Goal: Task Accomplishment & Management: Manage account settings

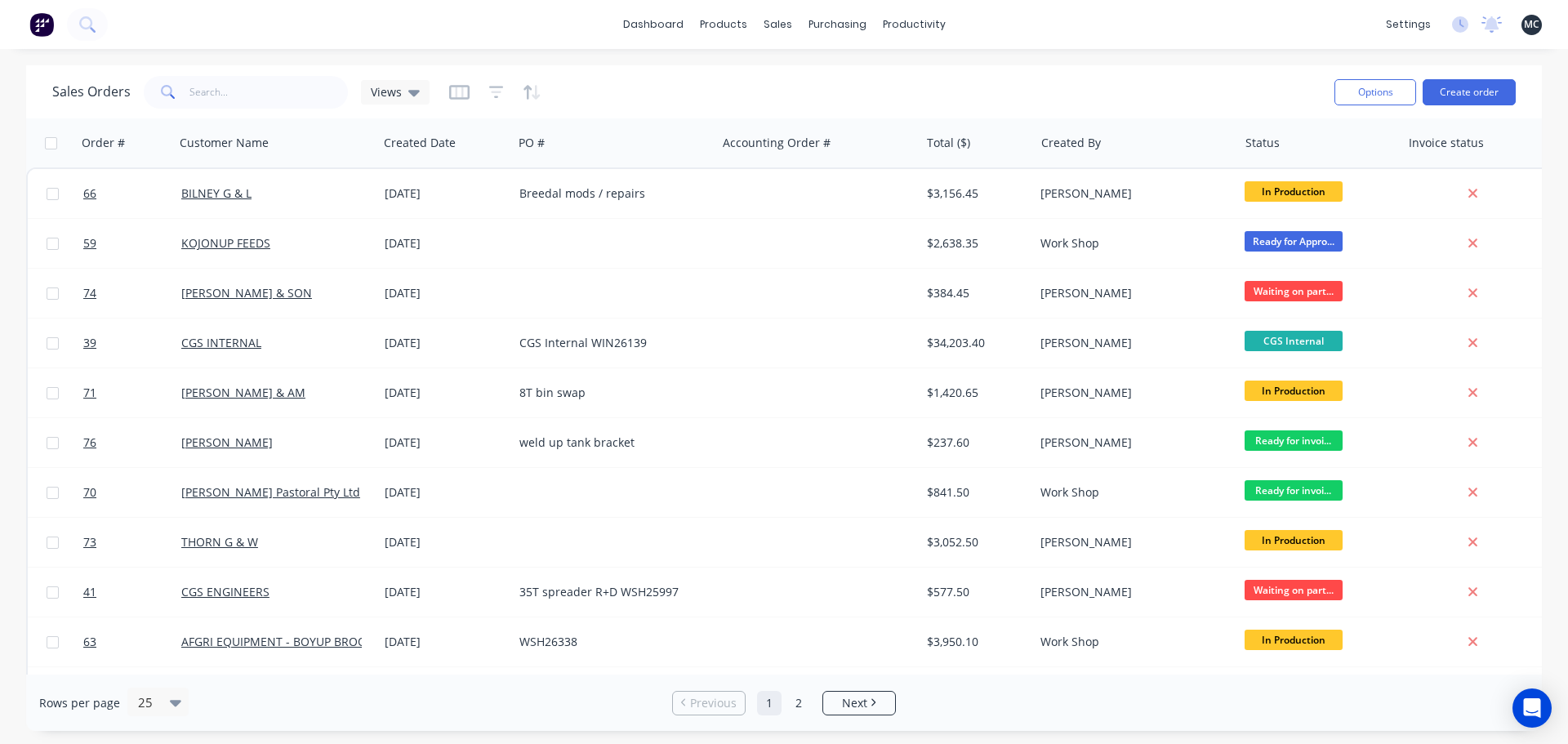
click at [266, 36] on div "dashboard products sales purchasing productivity dashboard products Product Cat…" at bounding box center [784, 25] width 1568 height 49
click at [929, 179] on div "Timesheets" at bounding box center [949, 177] width 61 height 15
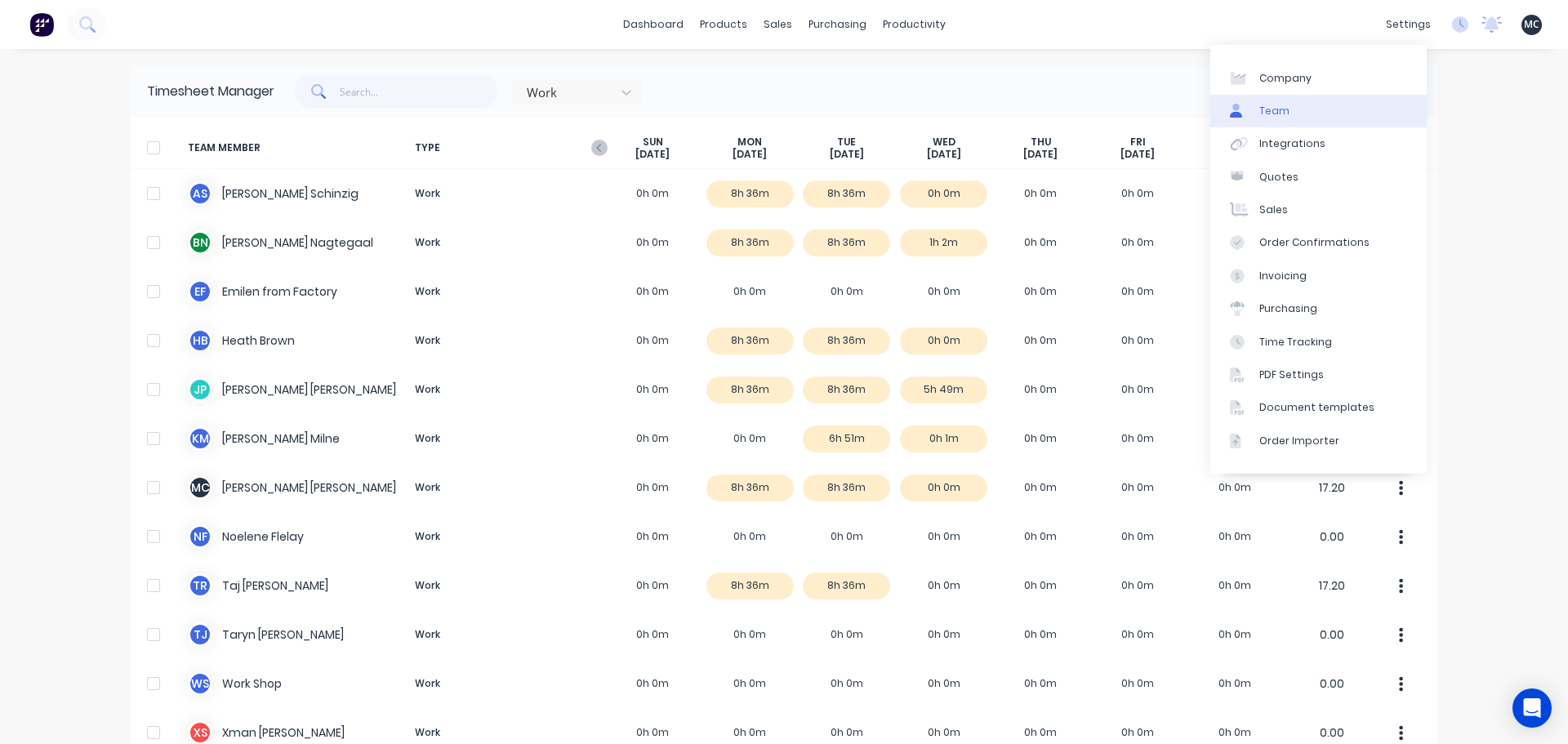
click at [1309, 123] on link "Team" at bounding box center [1319, 111] width 217 height 32
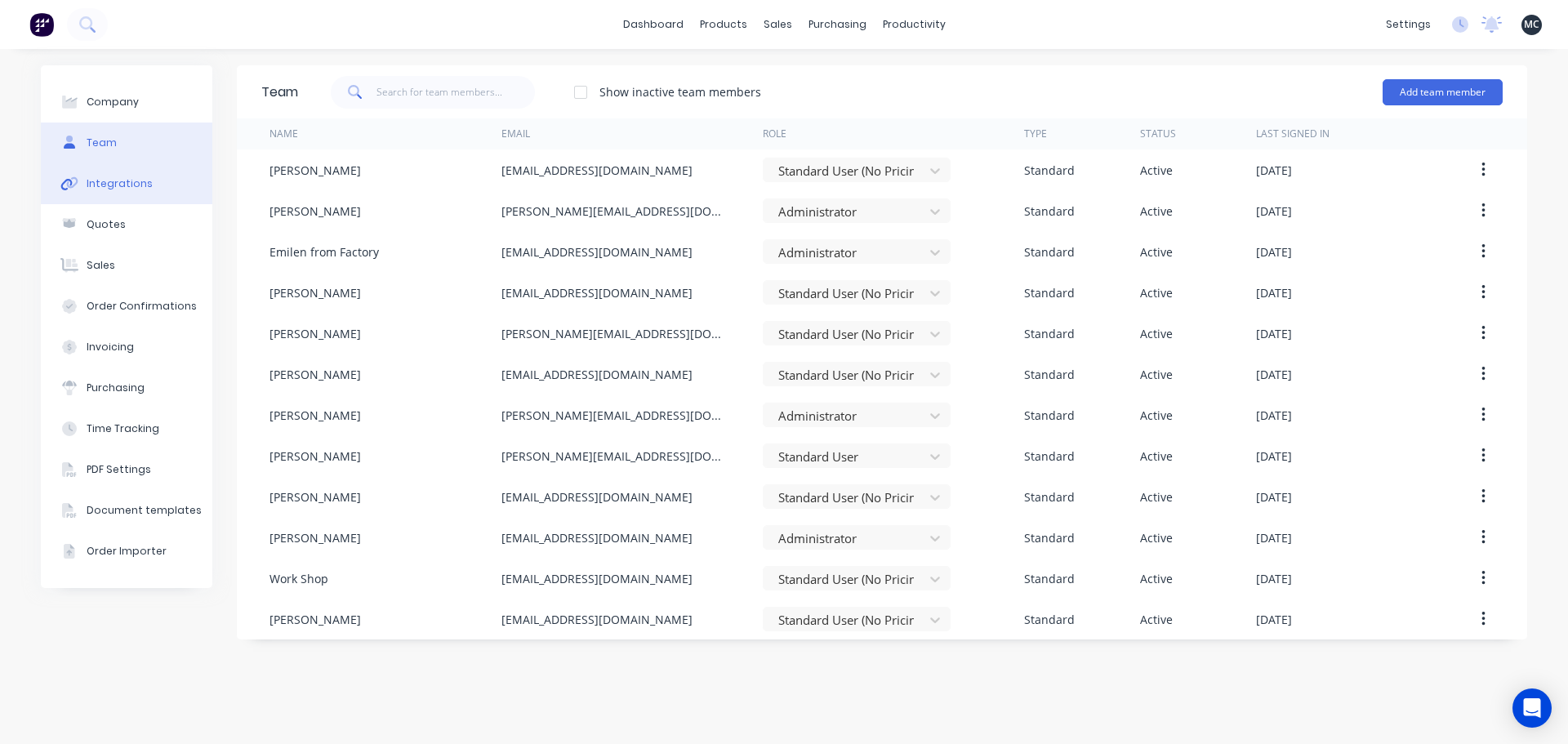
click at [111, 186] on div "Integrations" at bounding box center [119, 183] width 66 height 15
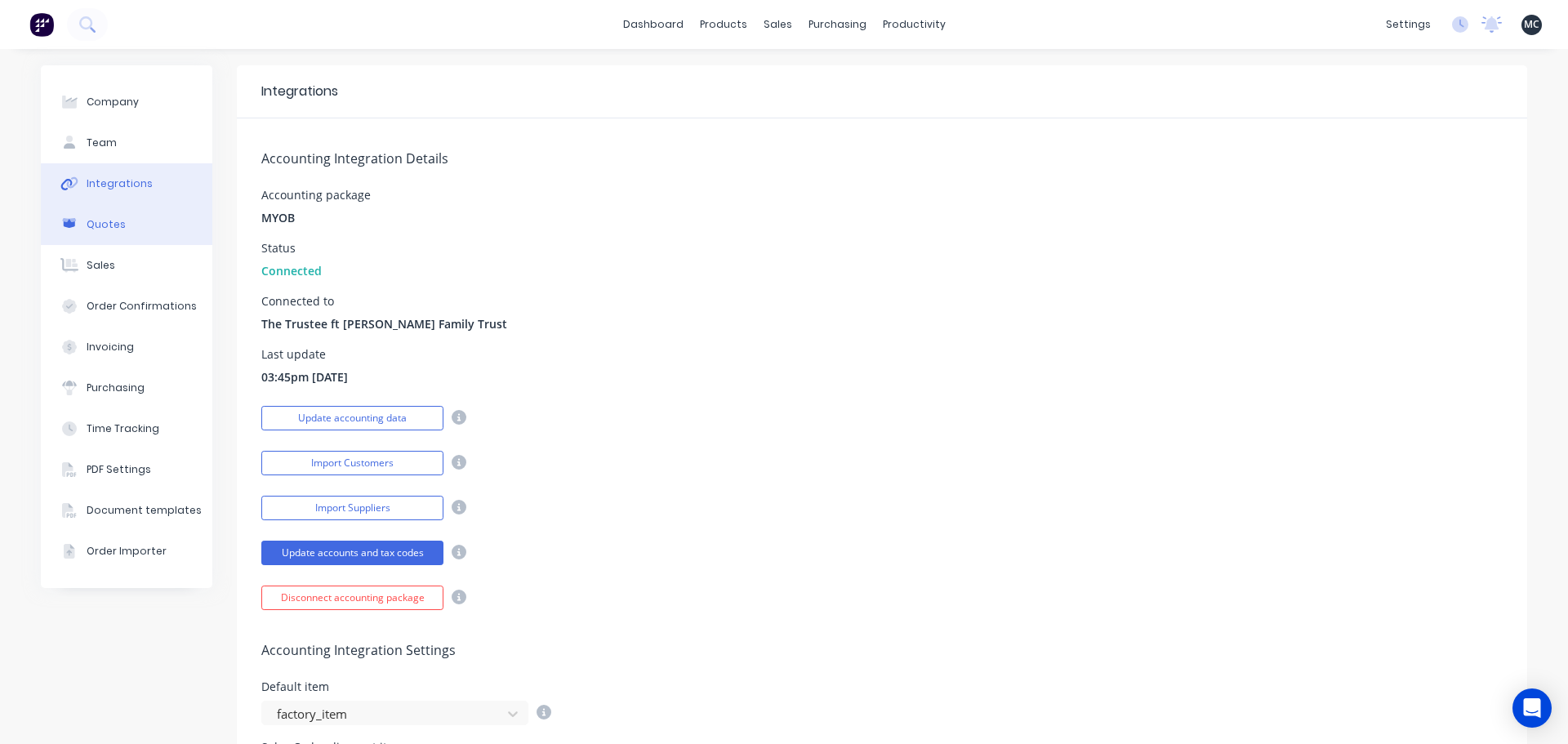
click at [121, 228] on button "Quotes" at bounding box center [126, 225] width 171 height 41
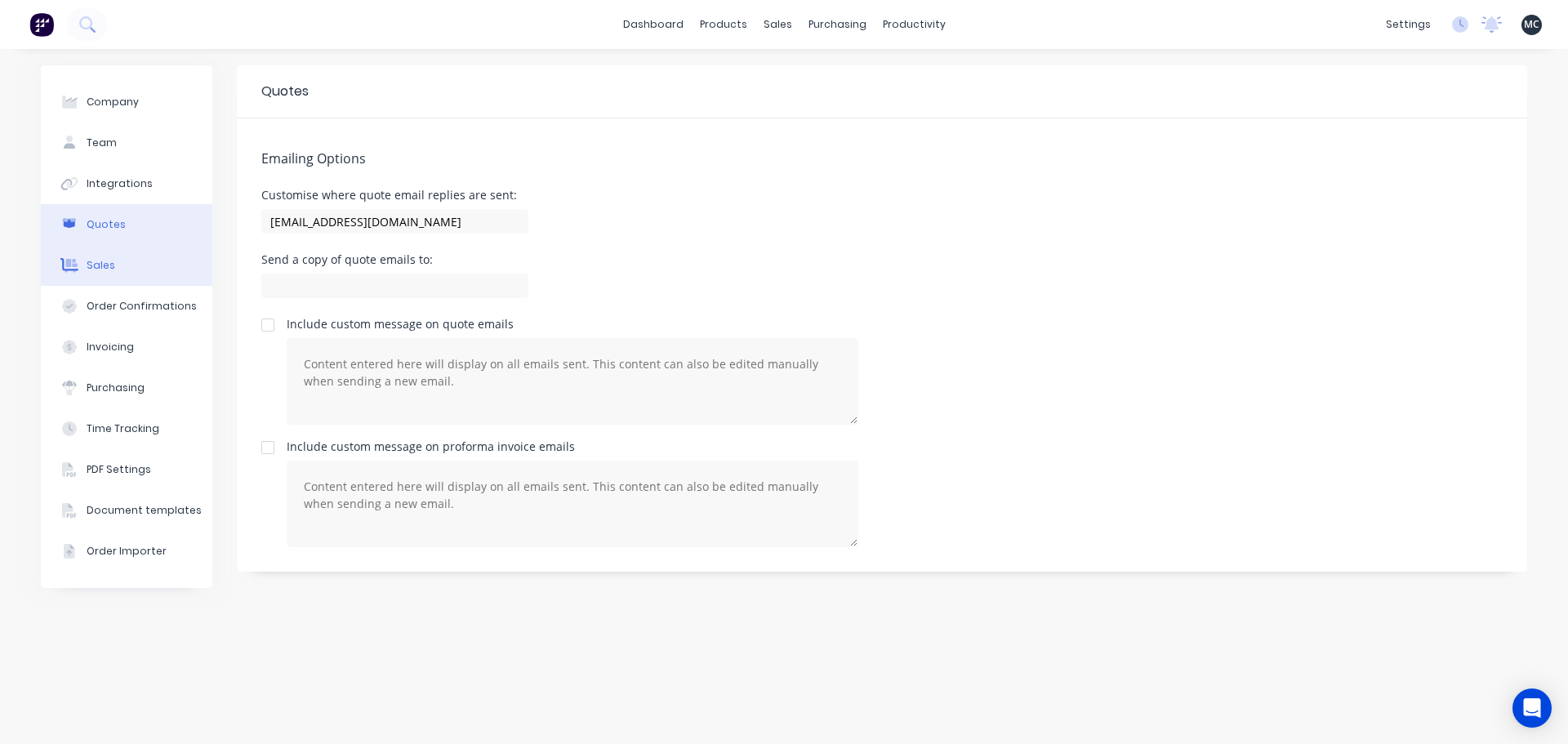
click at [111, 270] on div "Sales" at bounding box center [101, 265] width 29 height 15
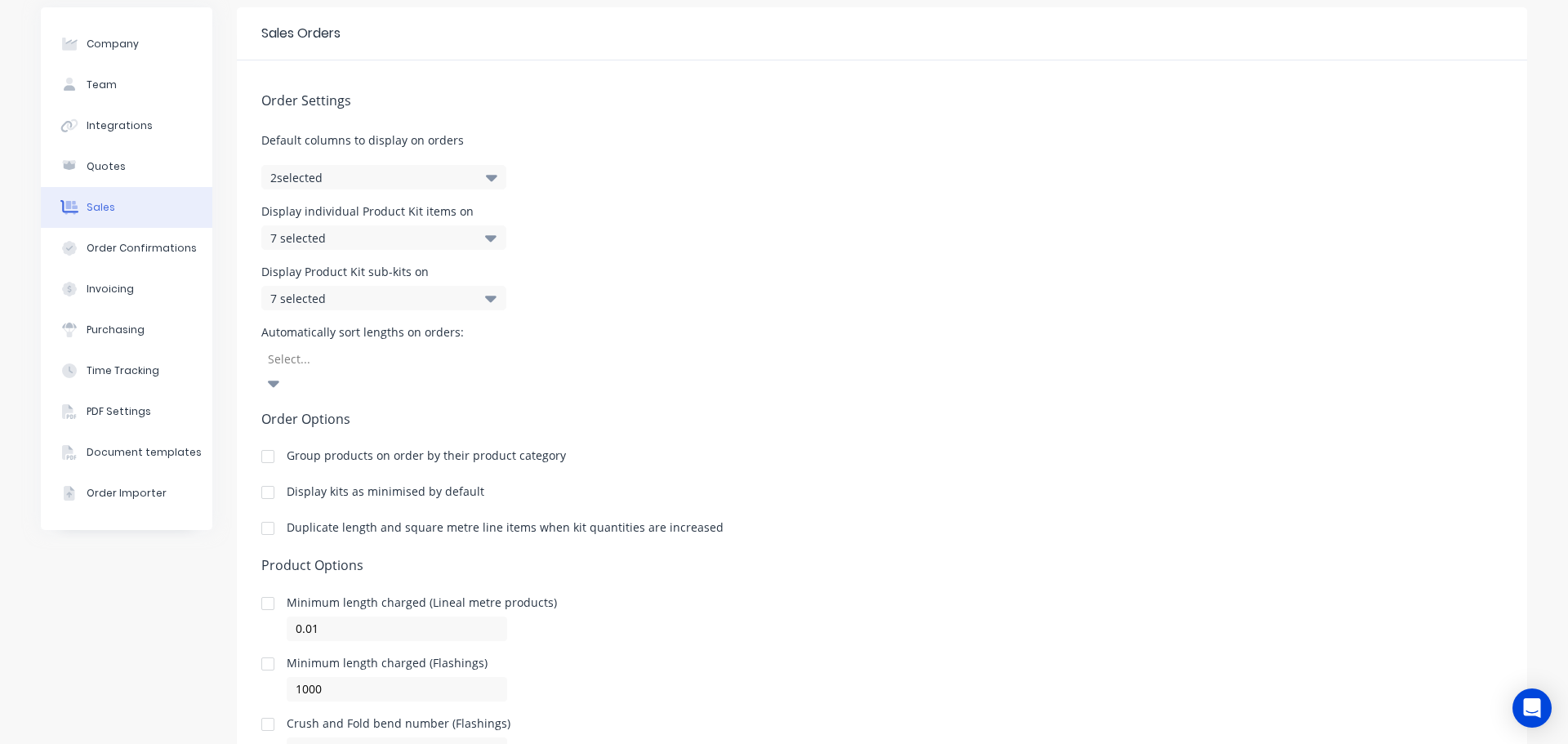
scroll to position [117, 0]
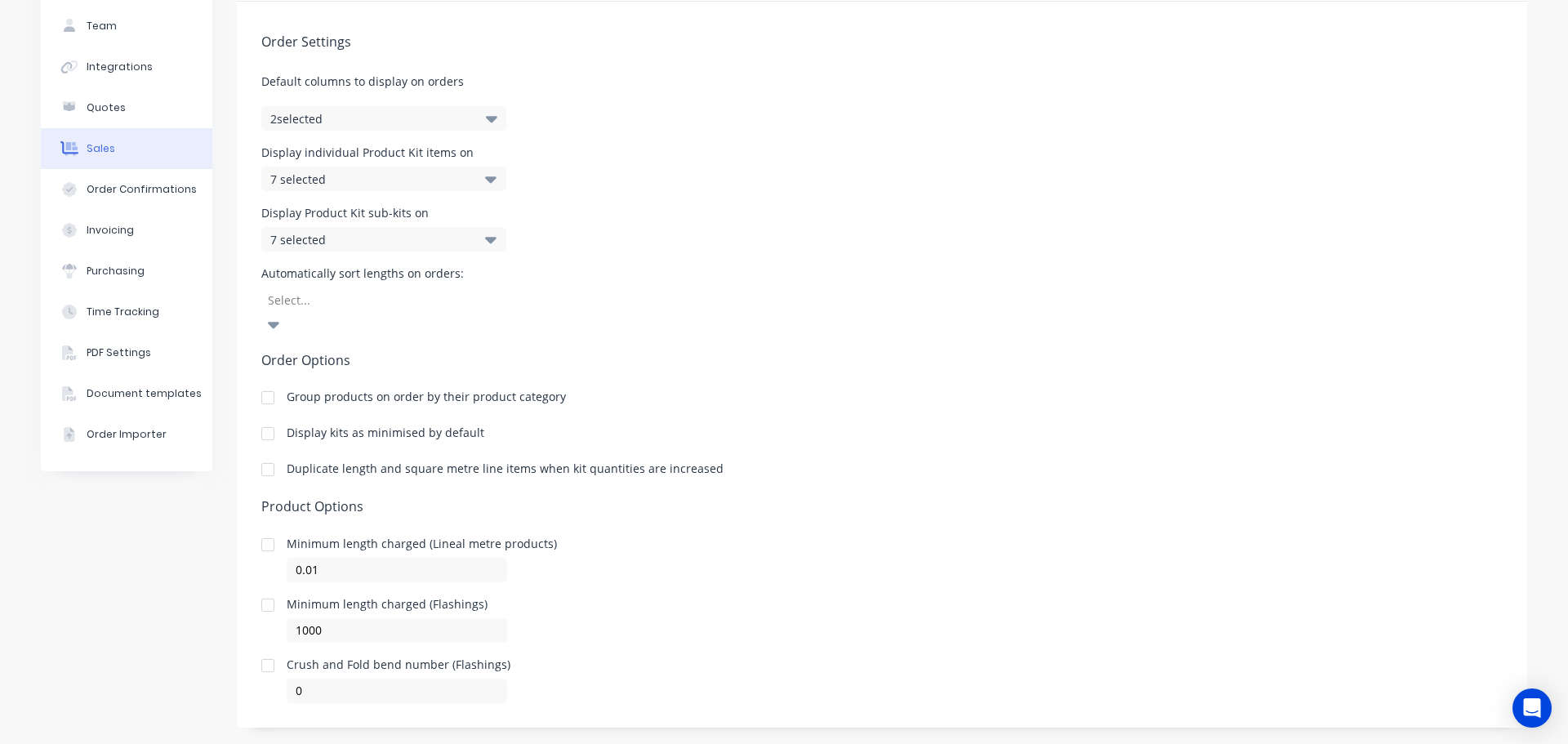
click at [492, 122] on button "2 selected" at bounding box center [384, 118] width 245 height 25
click at [873, 353] on h5 "Order Options" at bounding box center [882, 361] width 1241 height 16
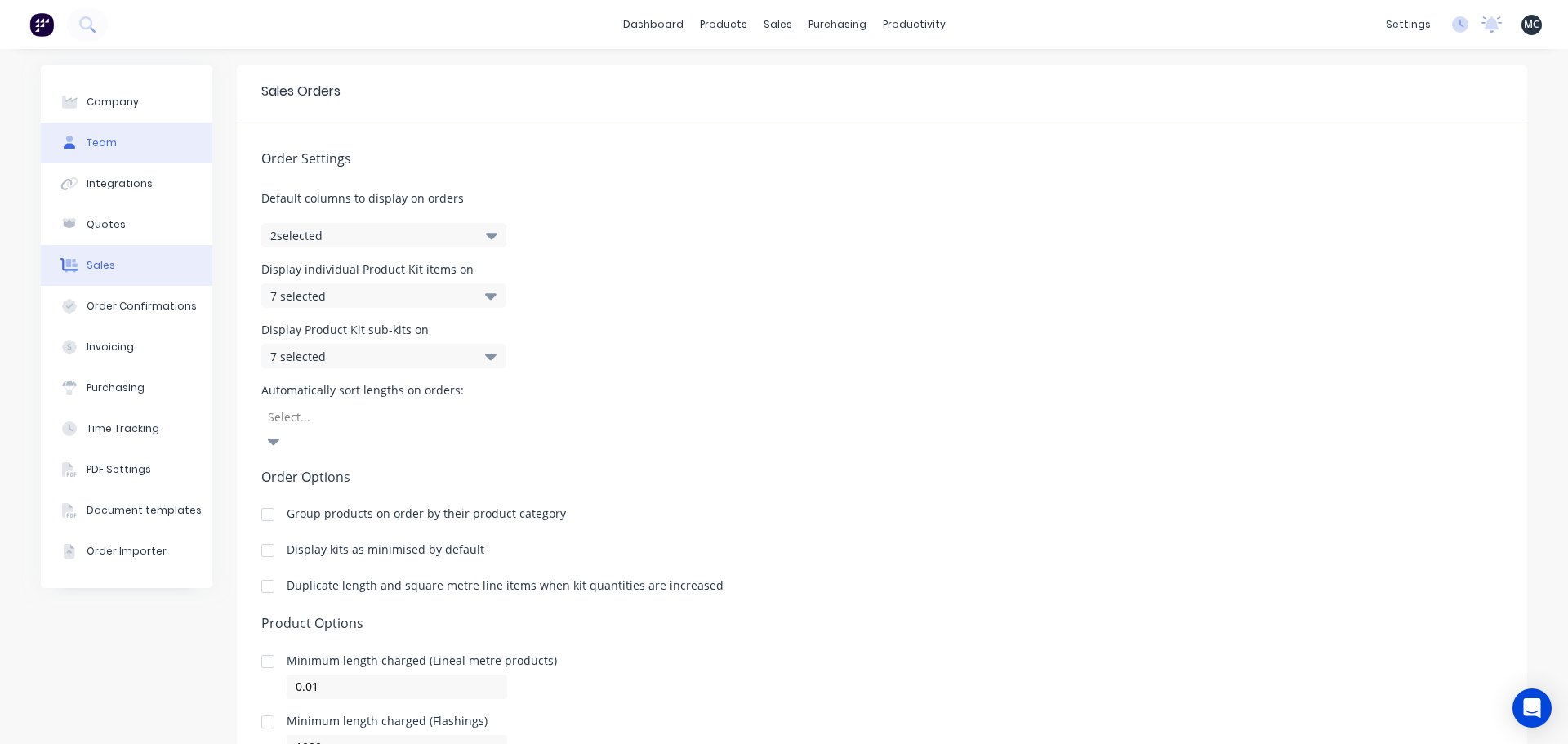
click at [87, 144] on div "Team" at bounding box center [102, 142] width 30 height 15
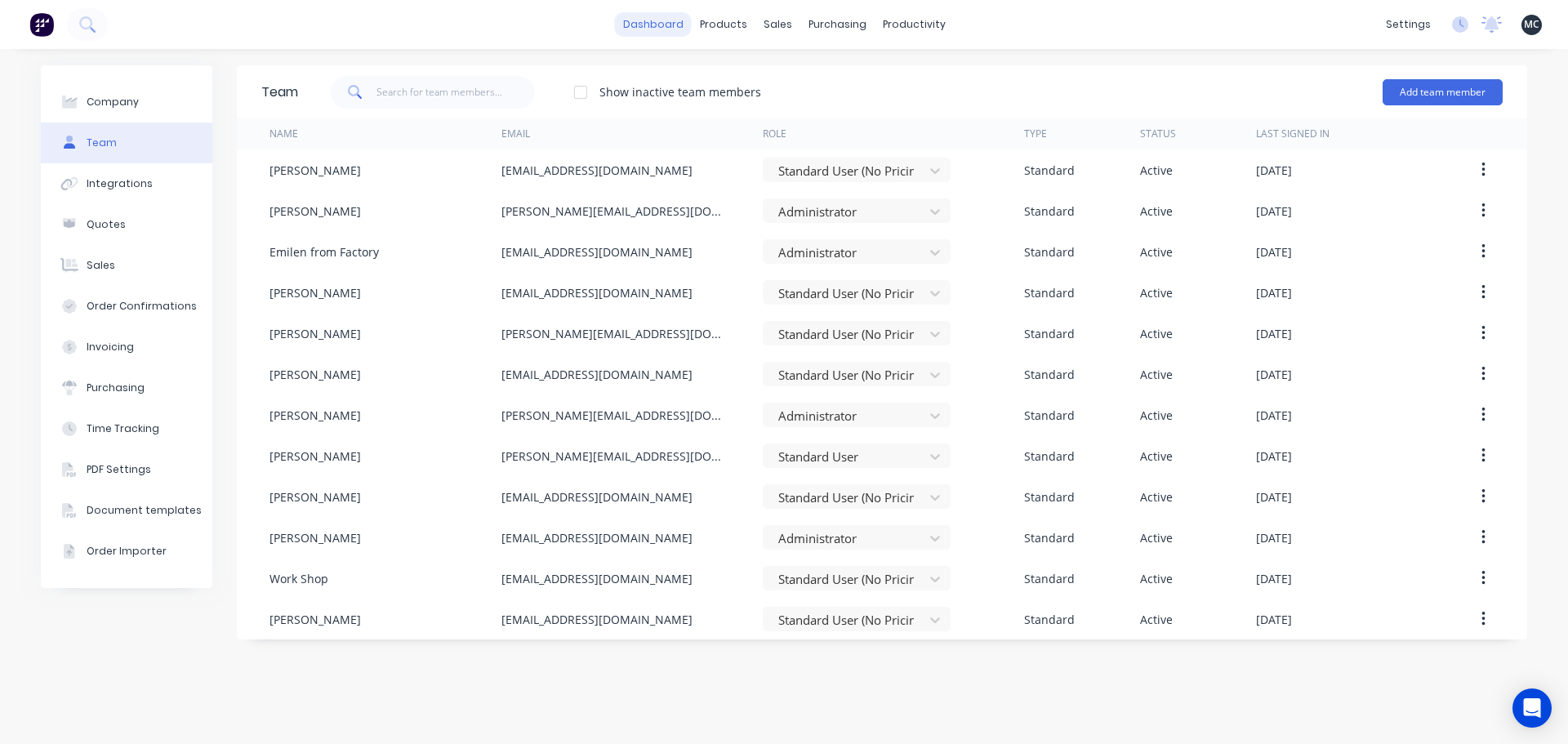
click at [658, 23] on link "dashboard" at bounding box center [653, 25] width 76 height 25
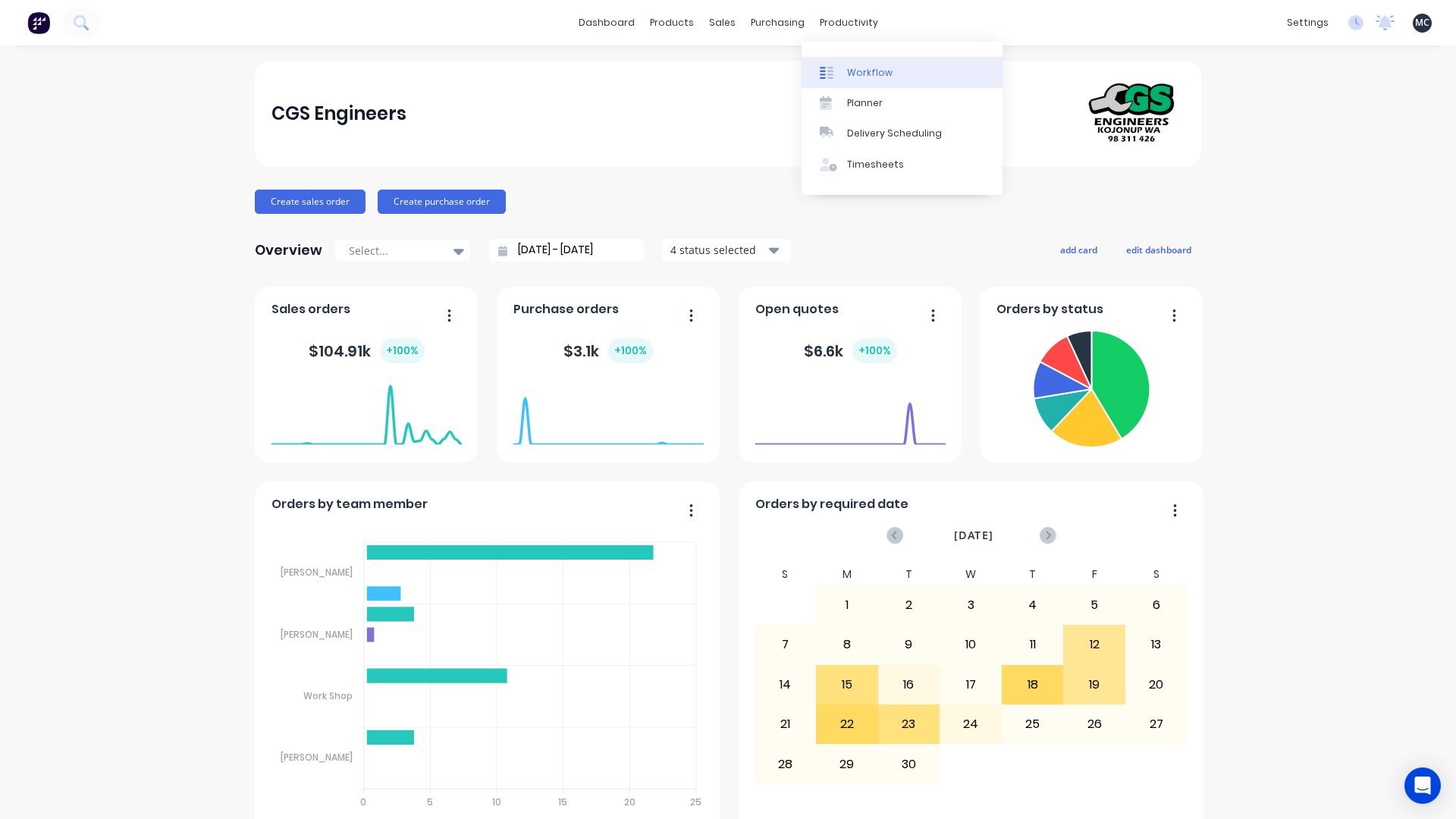
click at [859, 69] on div "Workflow" at bounding box center [870, 73] width 46 height 14
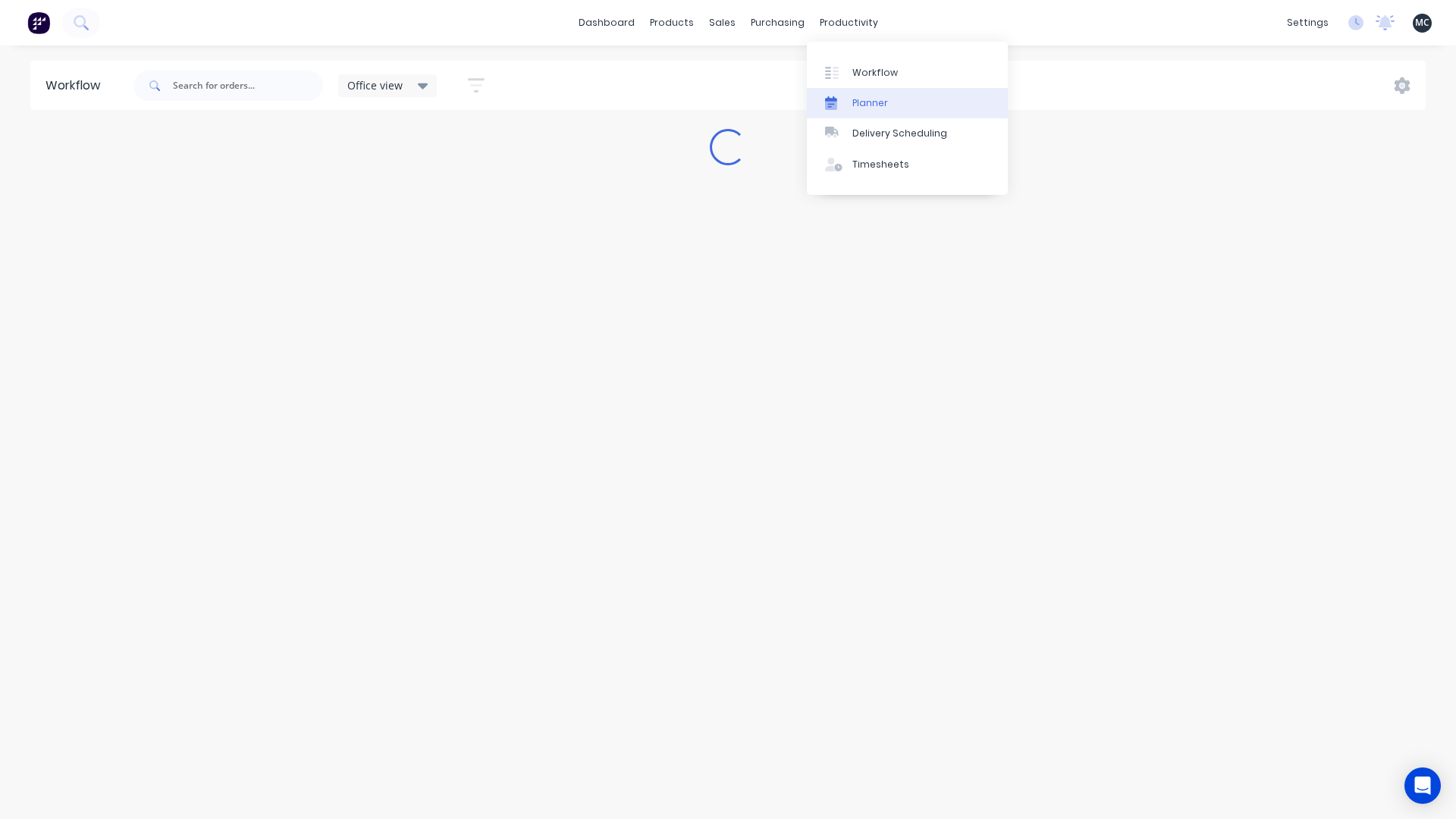
click at [859, 99] on div "Planner" at bounding box center [871, 103] width 36 height 14
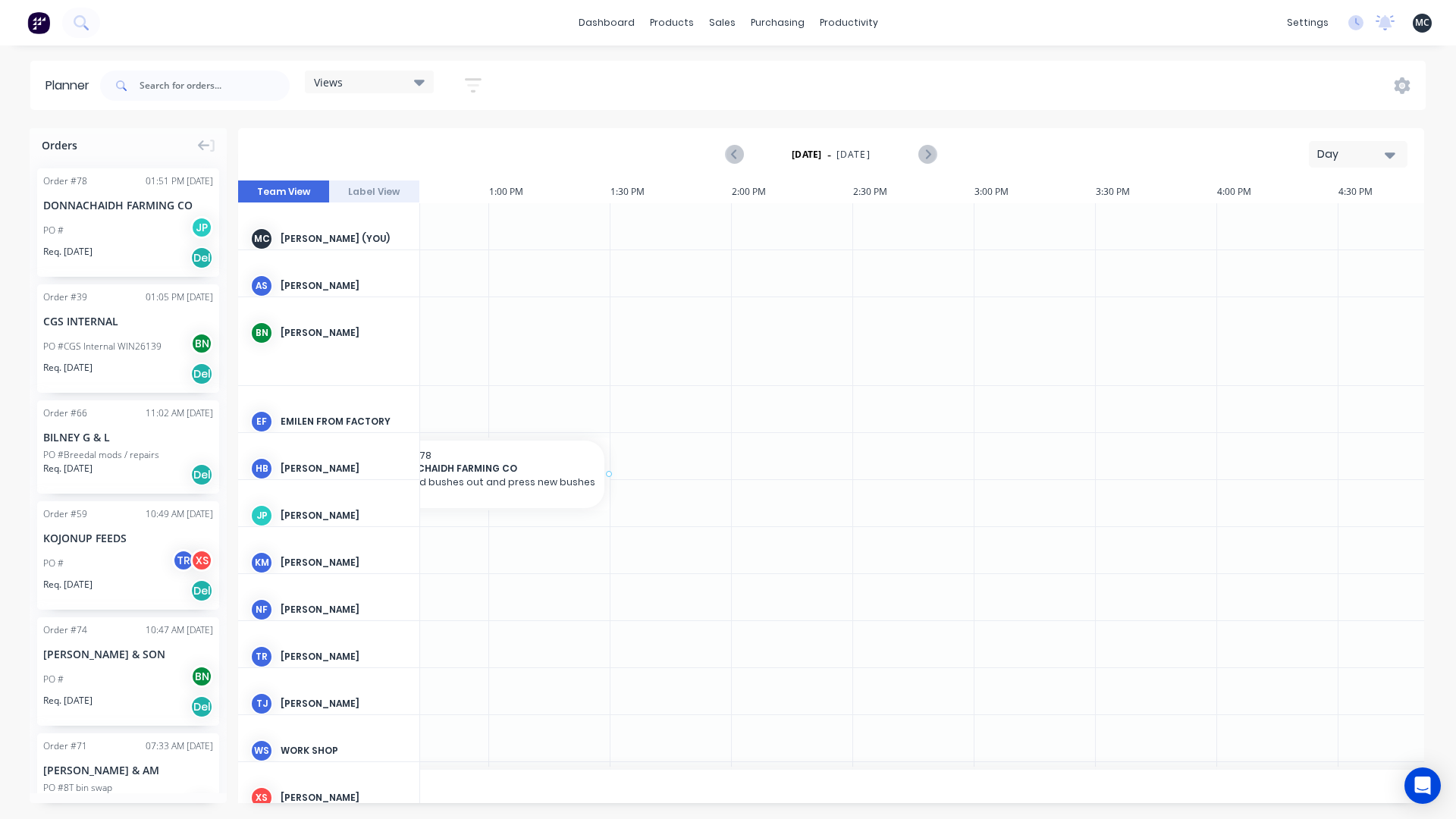
scroll to position [0, 1379]
drag, startPoint x: 128, startPoint y: 214, endPoint x: 46, endPoint y: 202, distance: 82.9
click at [1390, 148] on icon "button" at bounding box center [1390, 155] width 11 height 16
click at [1339, 217] on div "Week" at bounding box center [1331, 225] width 150 height 30
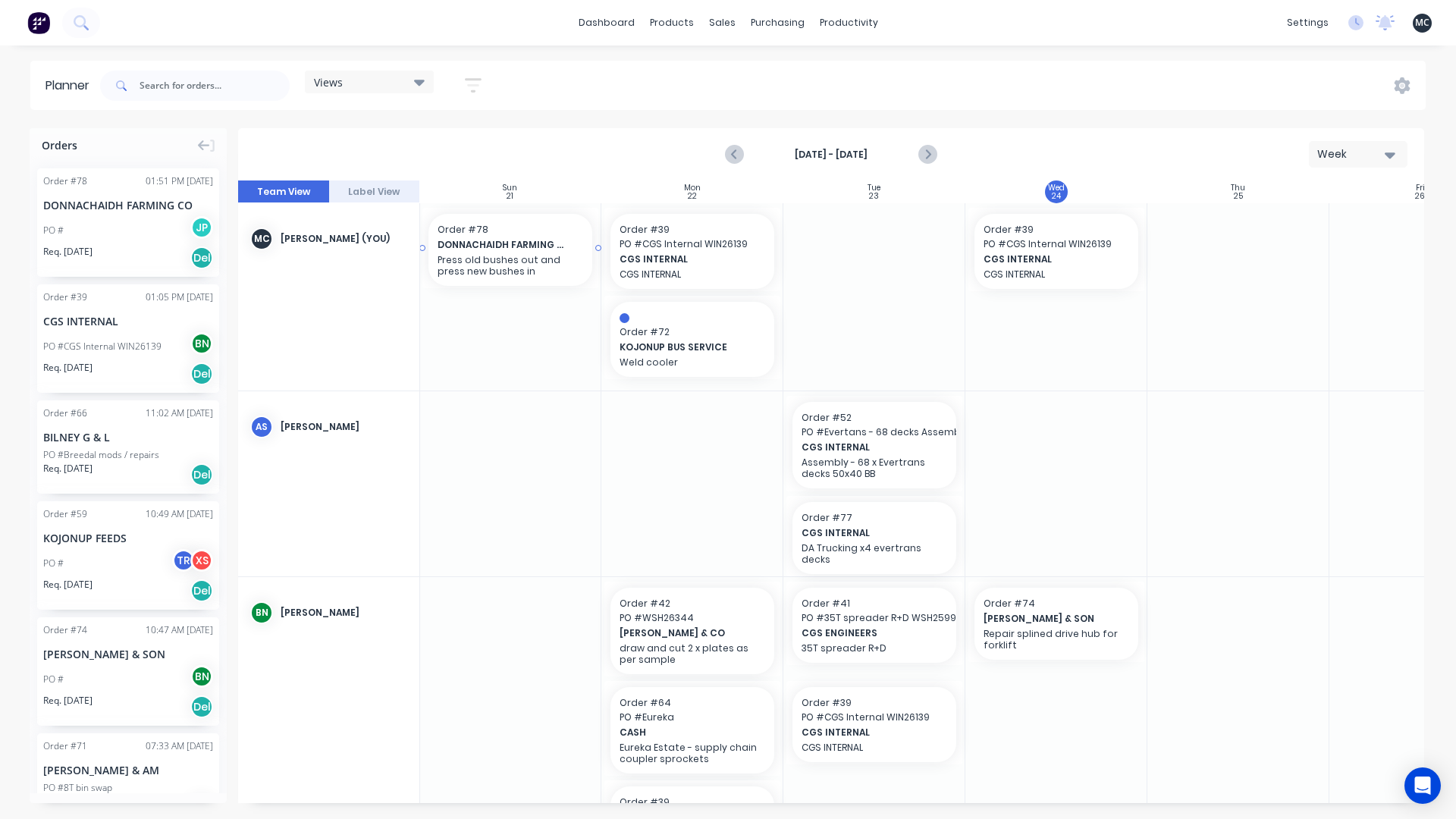
scroll to position [0, 0]
drag, startPoint x: 99, startPoint y: 225, endPoint x: 62, endPoint y: 190, distance: 50.9
drag, startPoint x: 87, startPoint y: 231, endPoint x: 1215, endPoint y: 346, distance: 1133.8
drag, startPoint x: 126, startPoint y: 208, endPoint x: 1227, endPoint y: 354, distance: 1110.6
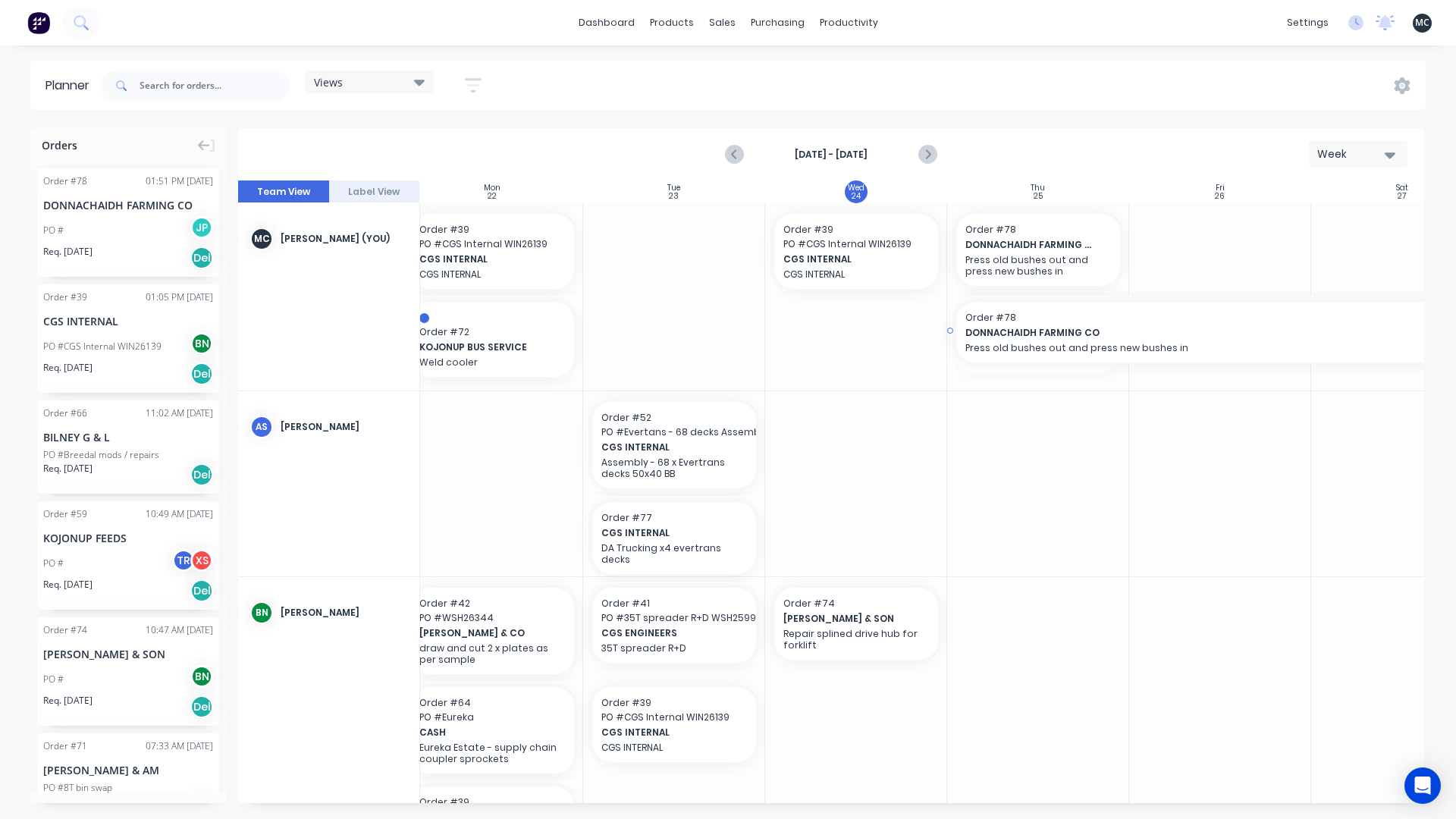
scroll to position [0, 213]
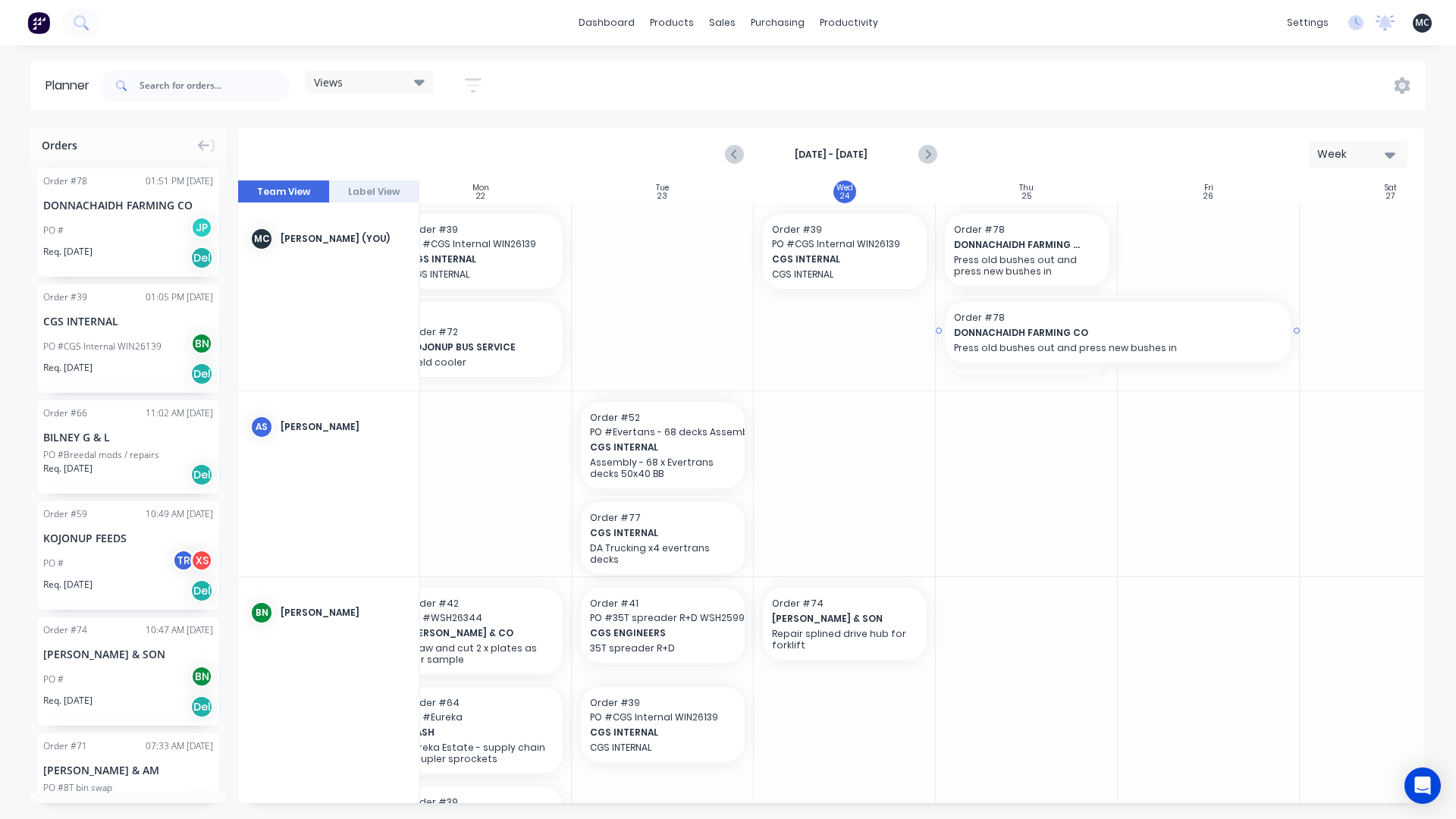
drag, startPoint x: 1326, startPoint y: 333, endPoint x: 1248, endPoint y: 336, distance: 78.1
drag, startPoint x: 1056, startPoint y: 250, endPoint x: 1058, endPoint y: 378, distance: 128.0
drag, startPoint x: 1058, startPoint y: 346, endPoint x: 1060, endPoint y: 204, distance: 142.0
click at [1060, 204] on div "Sun 21 [DATE] Mon 22 [DATE] Tue 23 [DATE] Wed 24 [DATE] Thu 25 [DATE] Fri 26 [D…" at bounding box center [831, 491] width 1186 height 623
click at [1231, 335] on span "DONNACHAIDH FARMING CO" at bounding box center [1101, 332] width 295 height 14
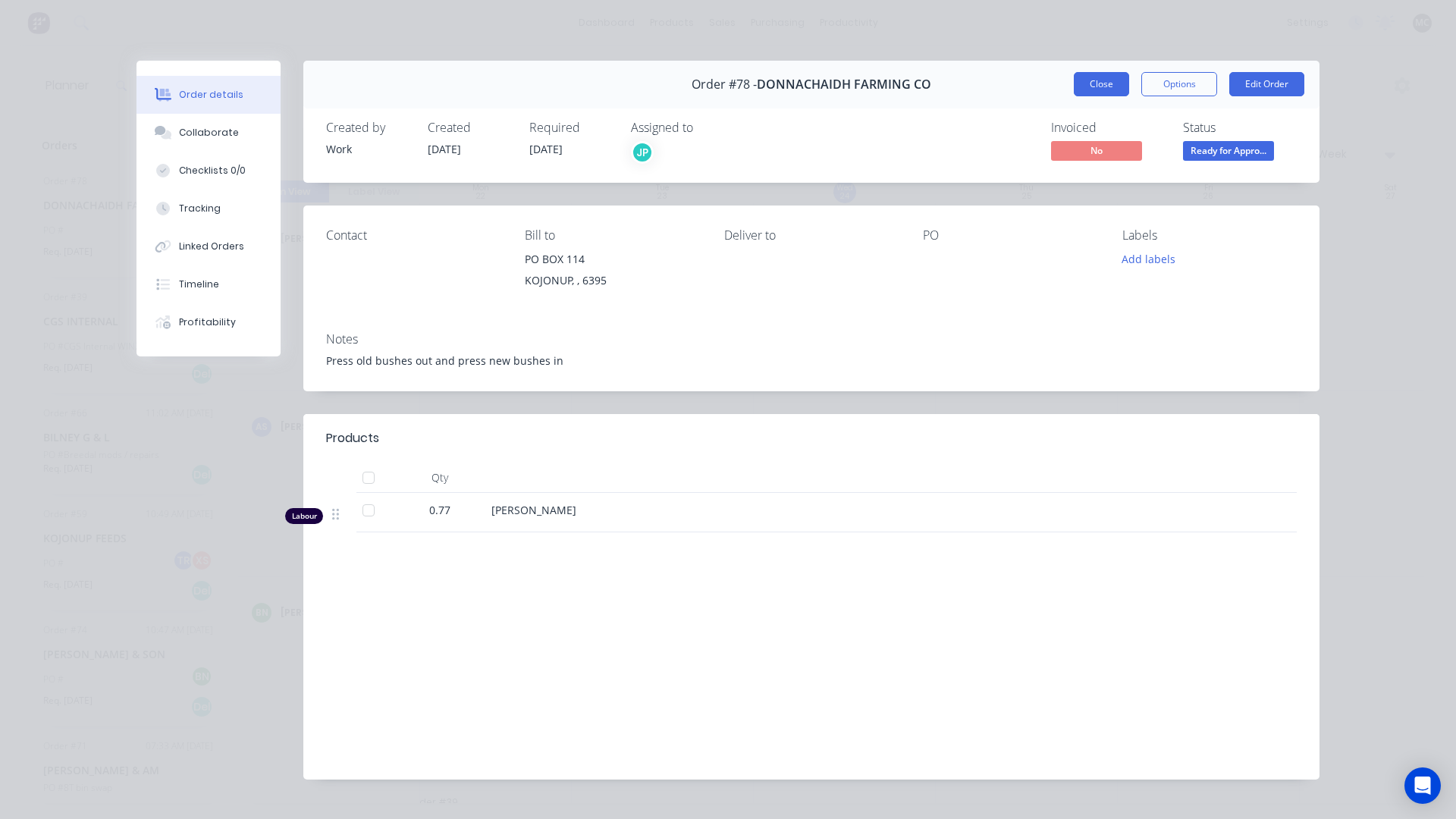
click at [1111, 81] on button "Close" at bounding box center [1101, 84] width 55 height 24
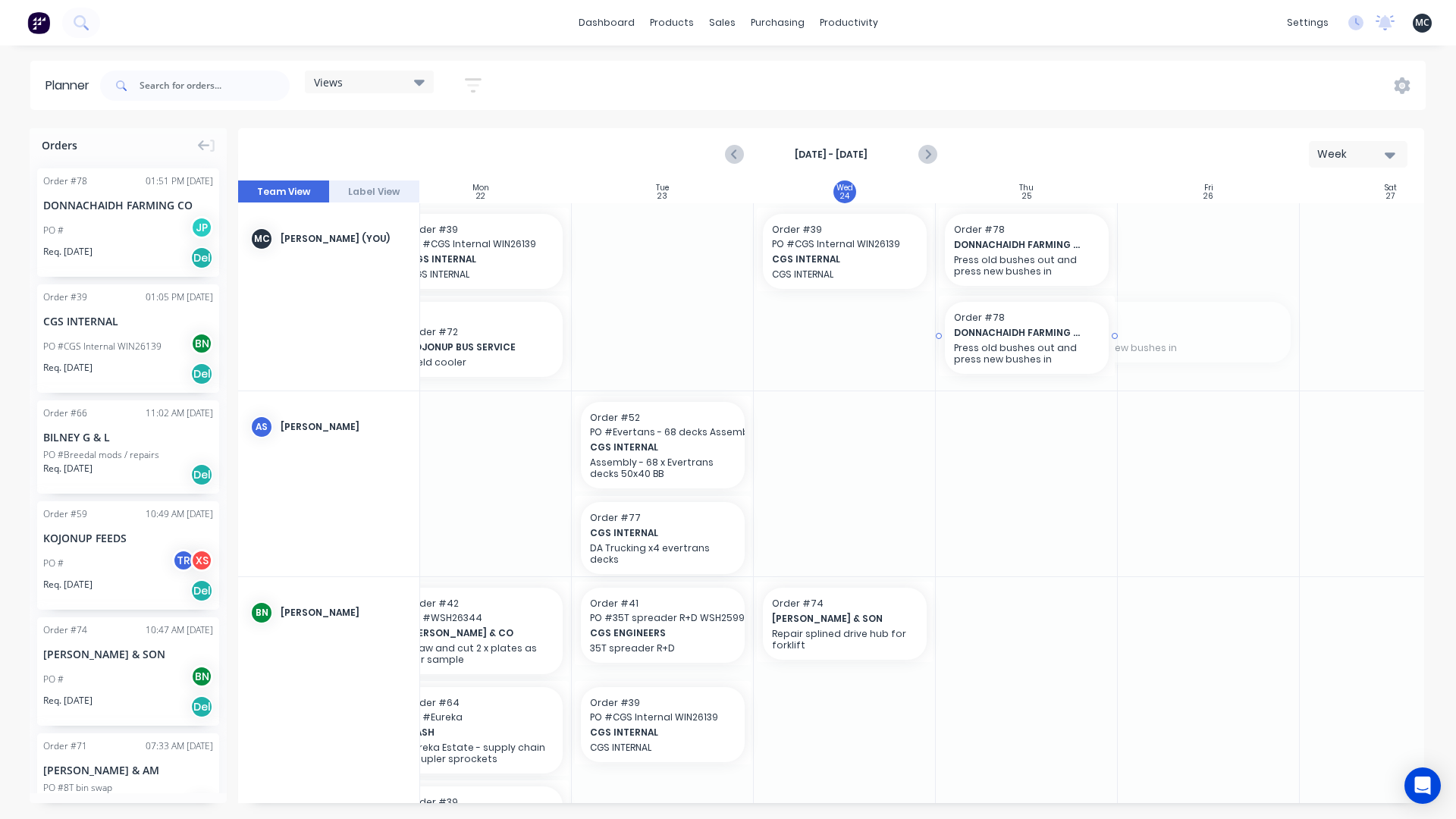
drag, startPoint x: 1297, startPoint y: 331, endPoint x: 1100, endPoint y: 337, distance: 197.1
click at [1158, 455] on div "Delete timeslot" at bounding box center [1163, 451] width 162 height 31
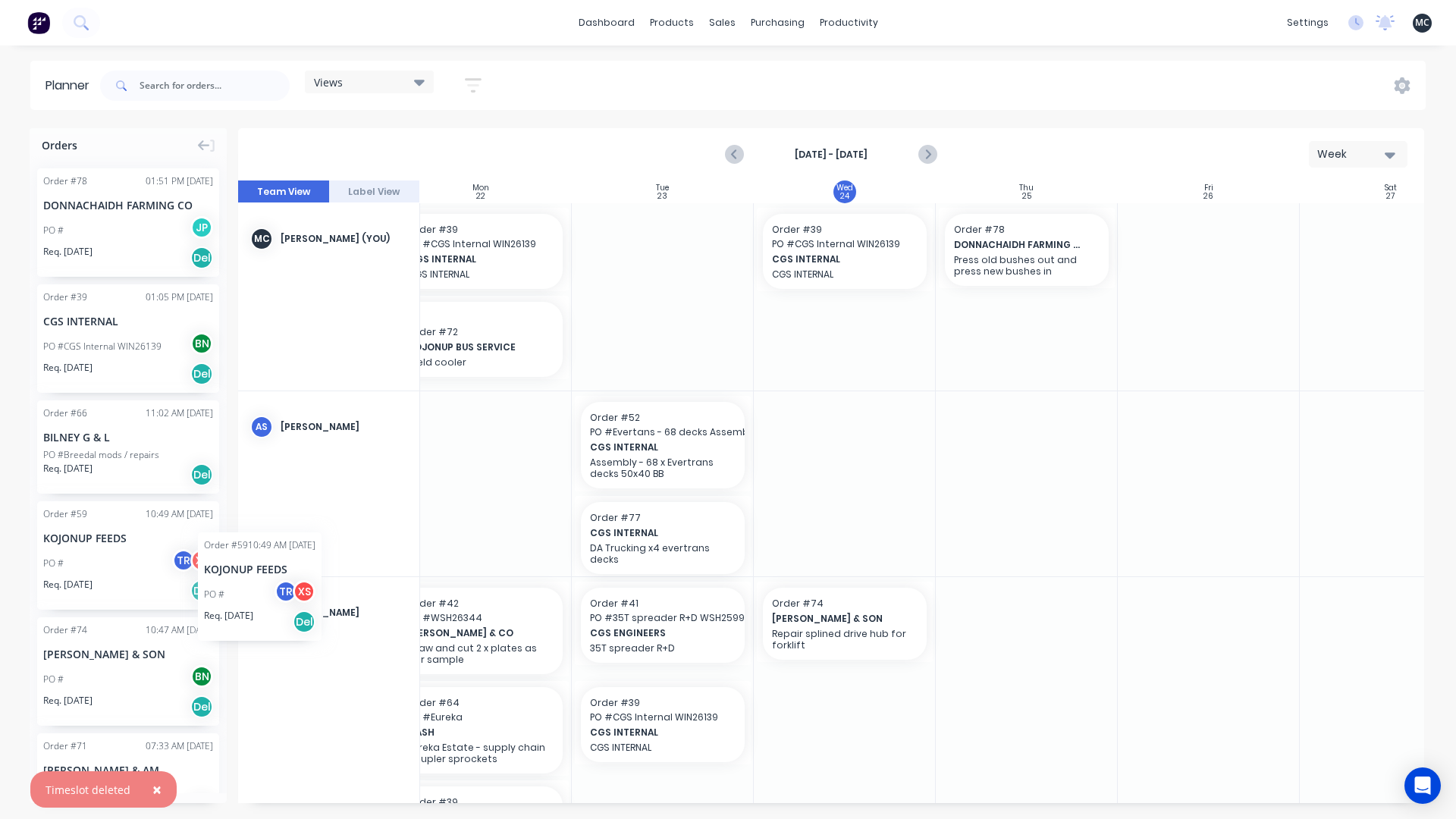
scroll to position [0, 209]
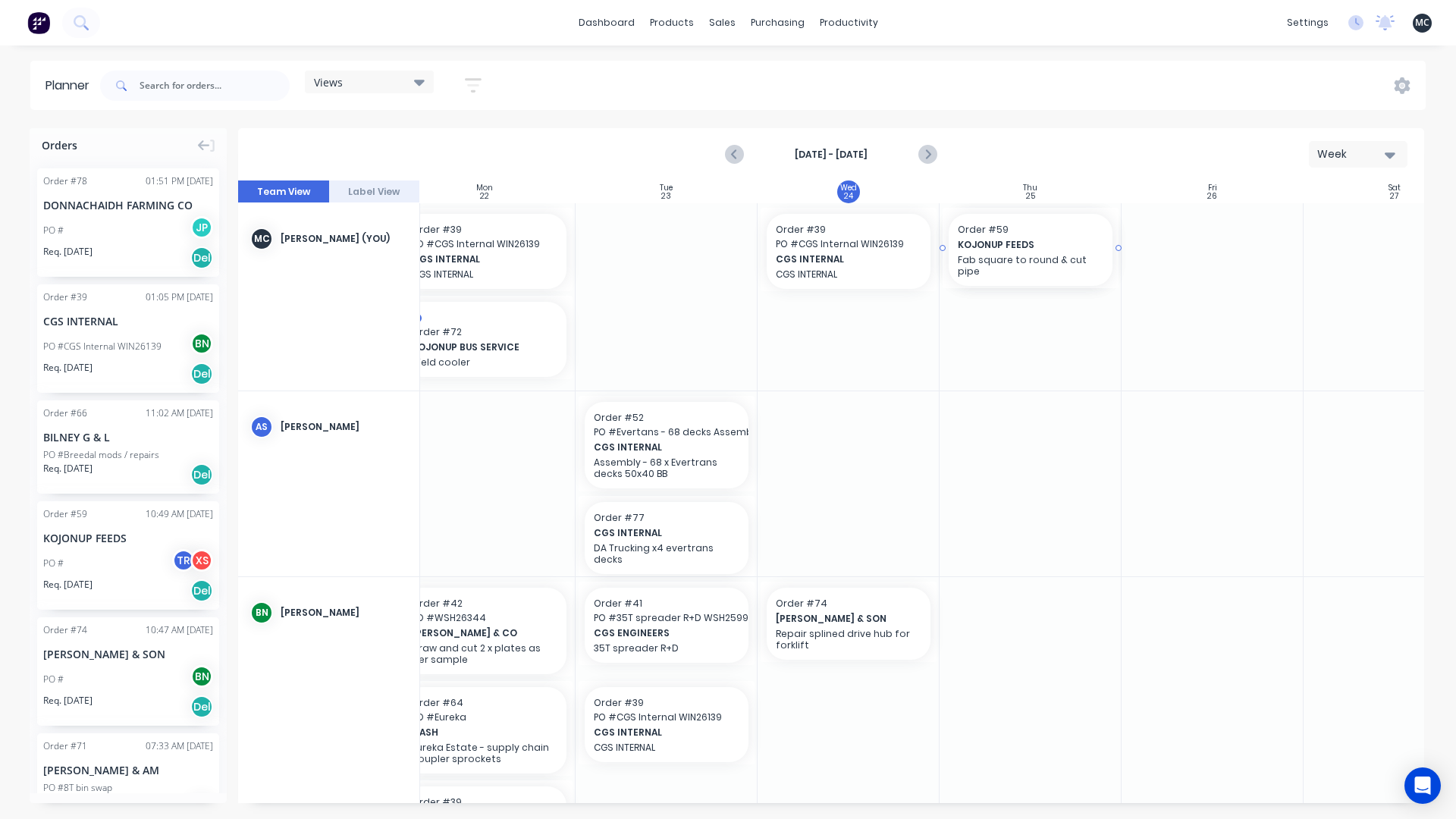
drag, startPoint x: 109, startPoint y: 544, endPoint x: 1020, endPoint y: 346, distance: 932.3
drag, startPoint x: 1051, startPoint y: 249, endPoint x: 1052, endPoint y: 381, distance: 132.0
drag, startPoint x: 1040, startPoint y: 317, endPoint x: 1041, endPoint y: 234, distance: 83.0
click at [1160, 286] on div at bounding box center [1212, 297] width 182 height 187
click at [1213, 288] on div at bounding box center [1212, 297] width 182 height 187
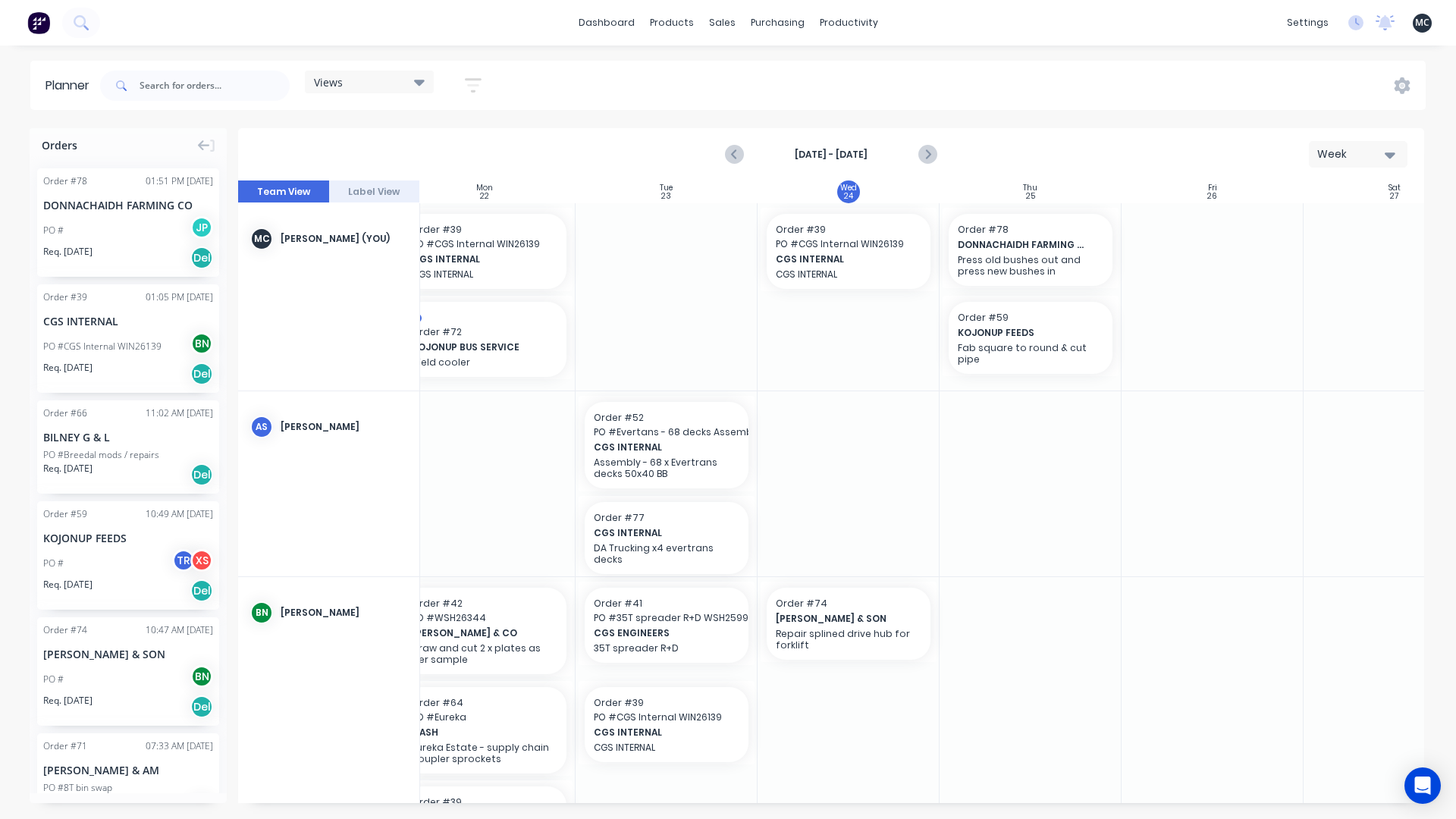
click at [1096, 30] on div "dashboard products sales purchasing productivity dashboard products Product Cat…" at bounding box center [728, 23] width 1456 height 46
click at [1110, 345] on div "Delete timeslot" at bounding box center [1114, 348] width 162 height 31
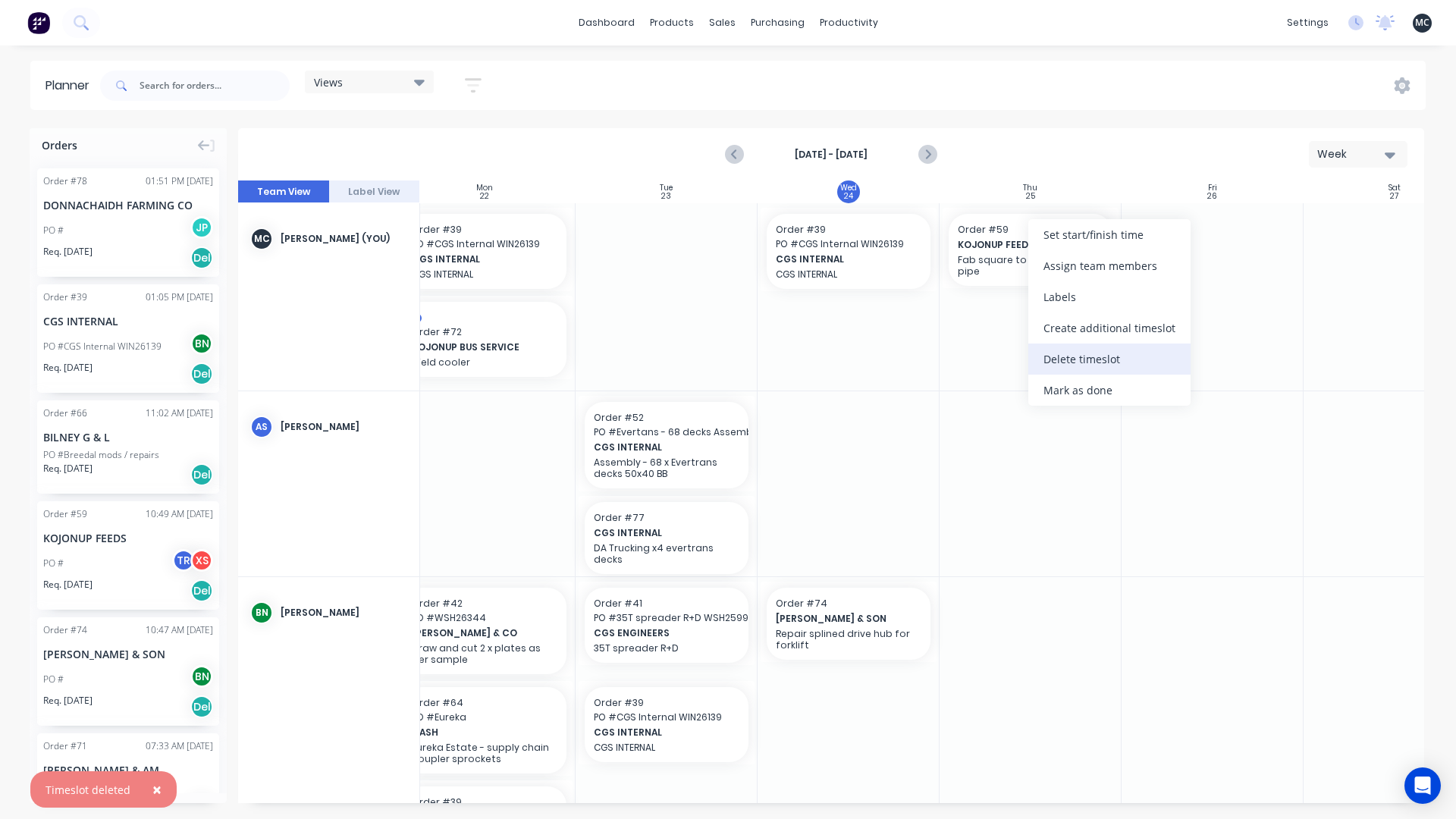
click at [1089, 361] on div "Delete timeslot" at bounding box center [1110, 359] width 162 height 31
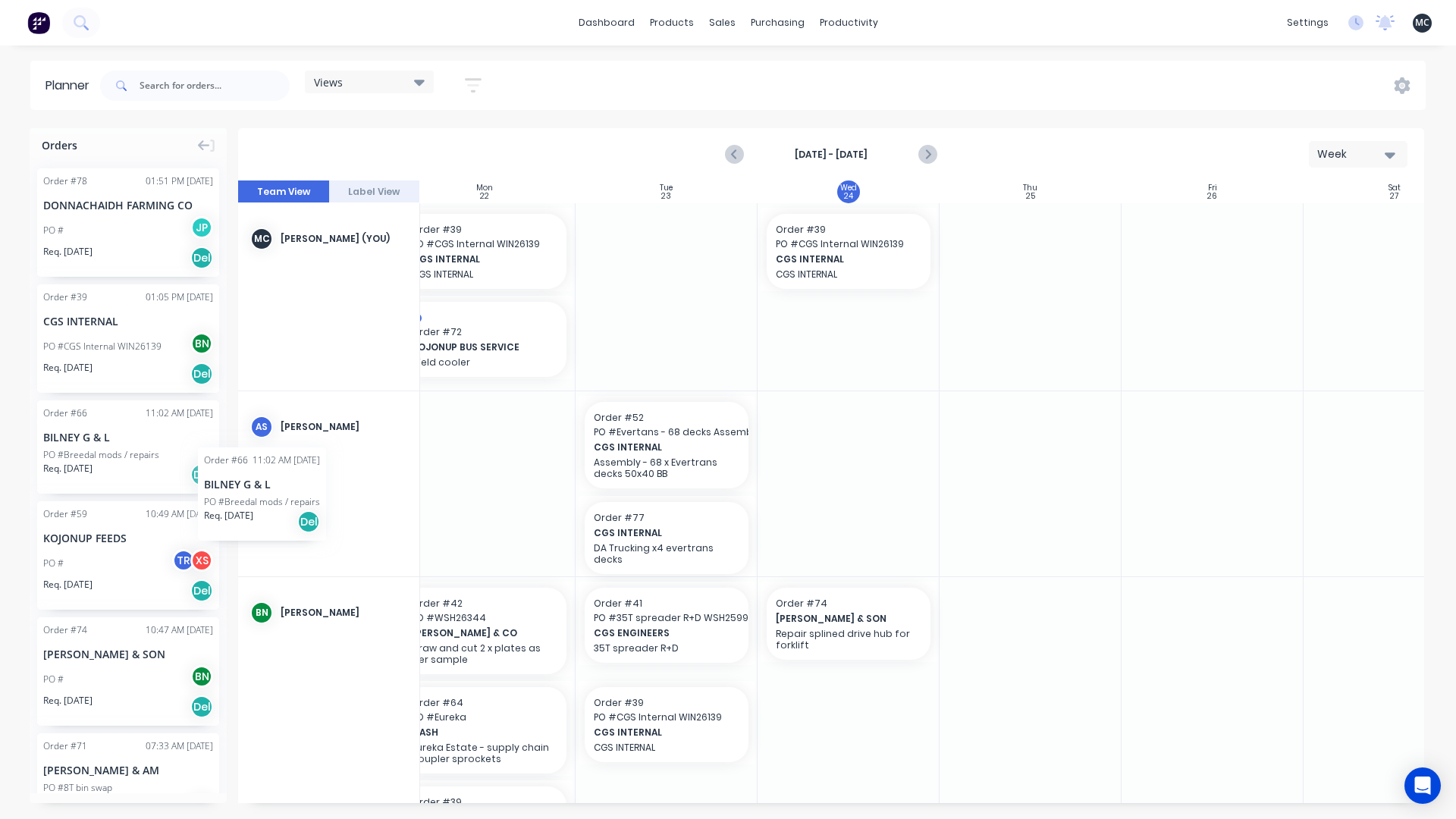
scroll to position [0, 205]
drag, startPoint x: 104, startPoint y: 441, endPoint x: 818, endPoint y: 335, distance: 721.8
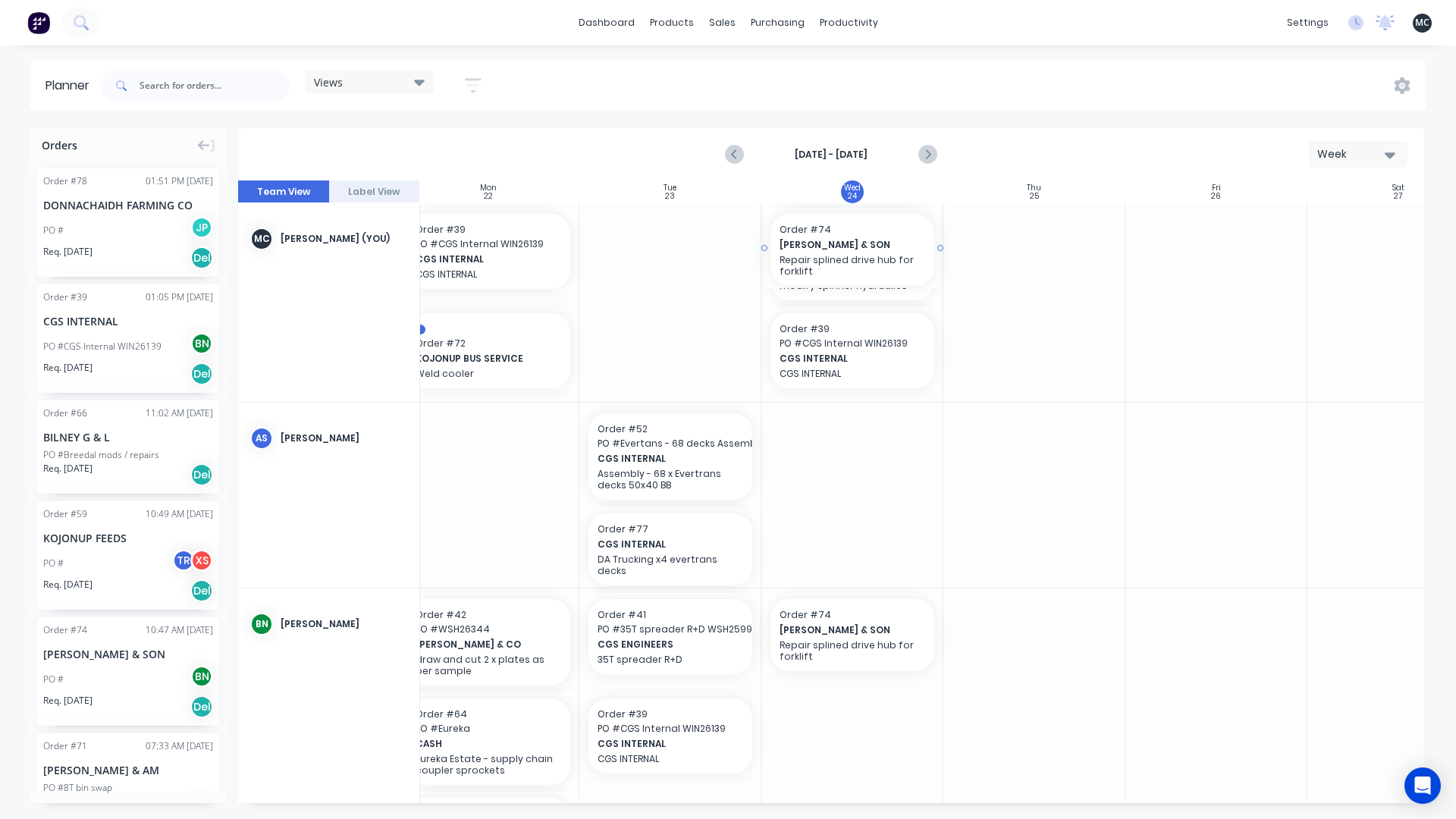
drag, startPoint x: 86, startPoint y: 656, endPoint x: 823, endPoint y: 321, distance: 809.6
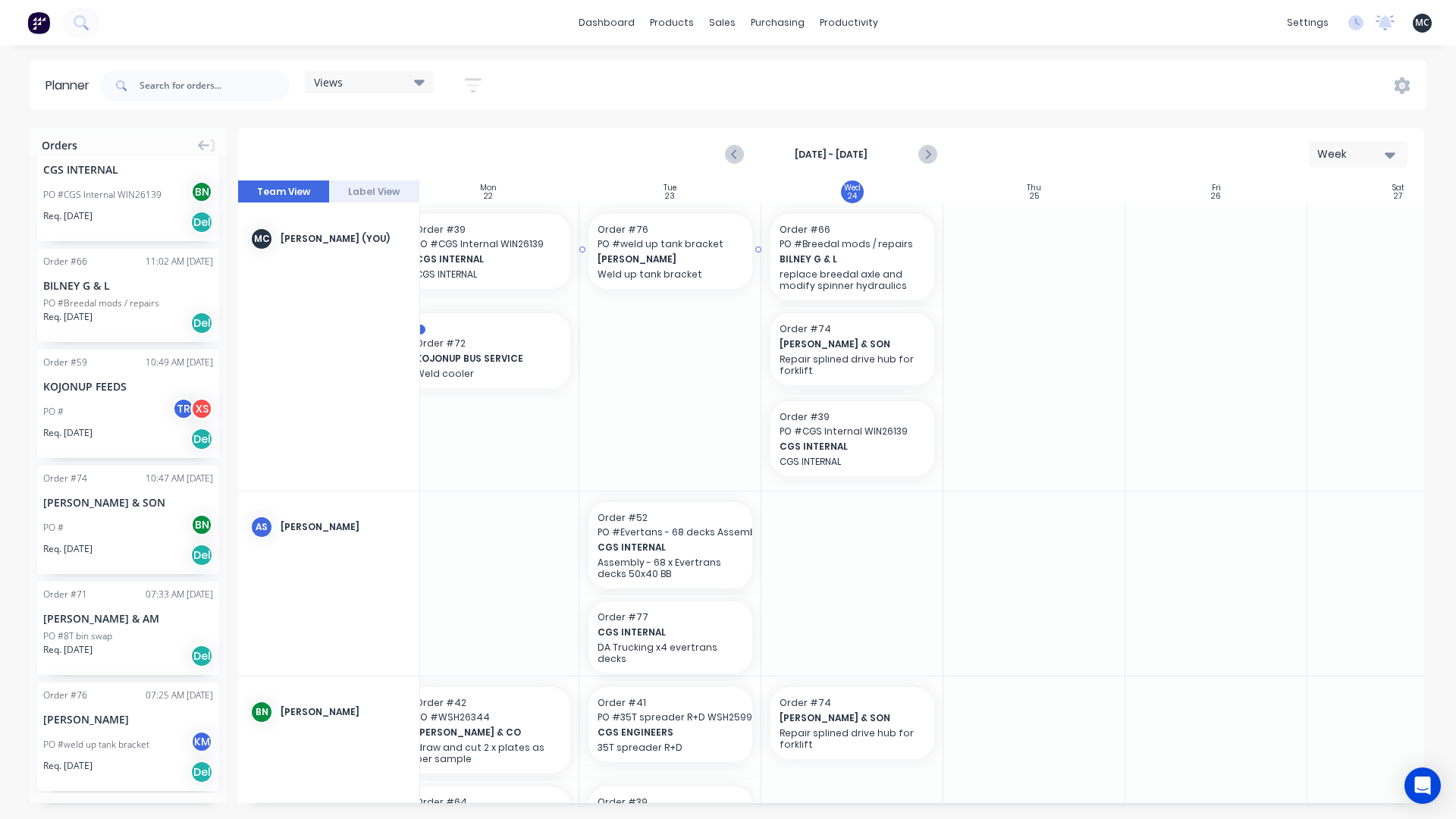
scroll to position [0, 201]
drag, startPoint x: 119, startPoint y: 734, endPoint x: 823, endPoint y: 341, distance: 806.3
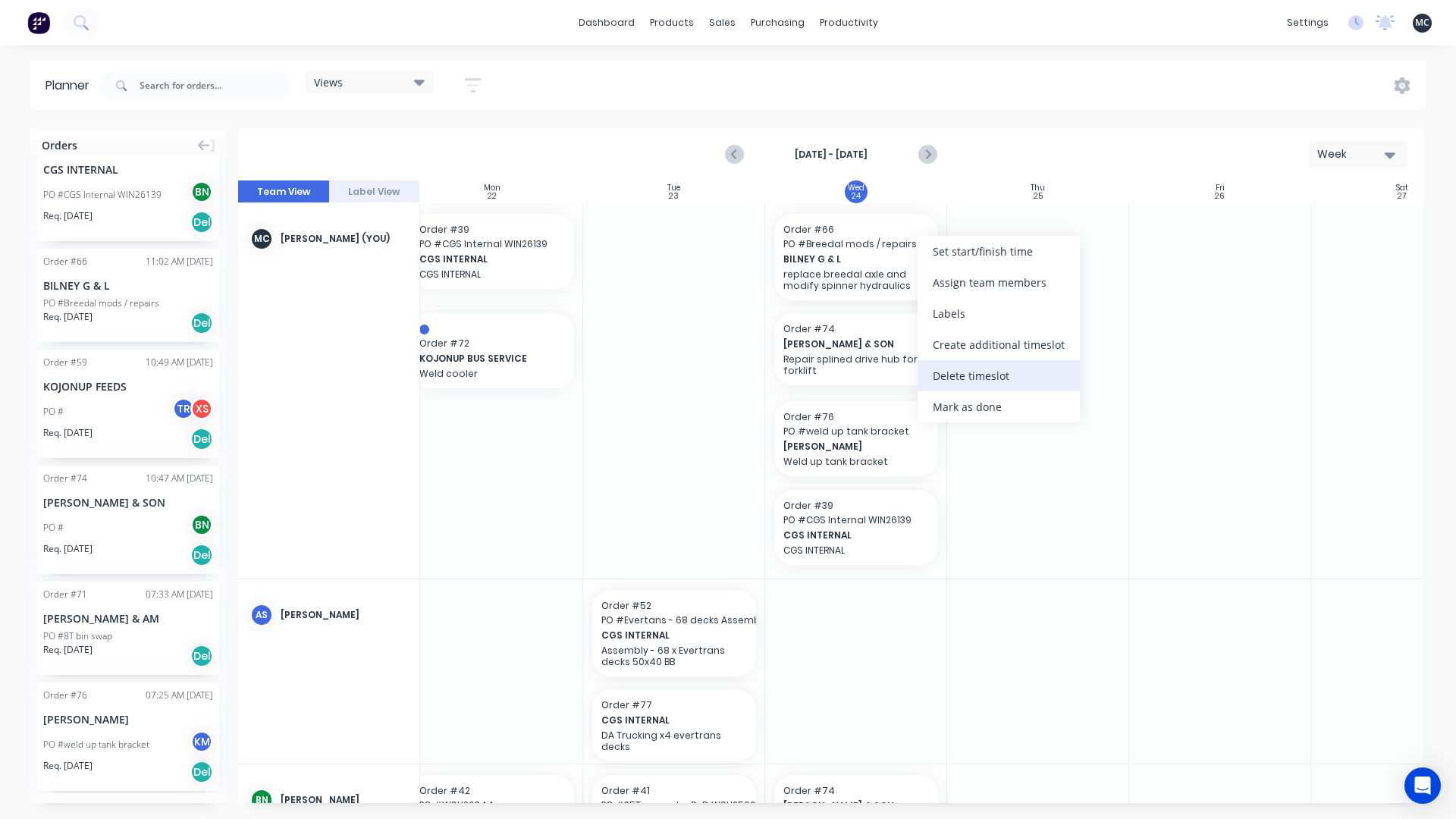
click at [968, 376] on div "Delete timeslot" at bounding box center [999, 376] width 162 height 31
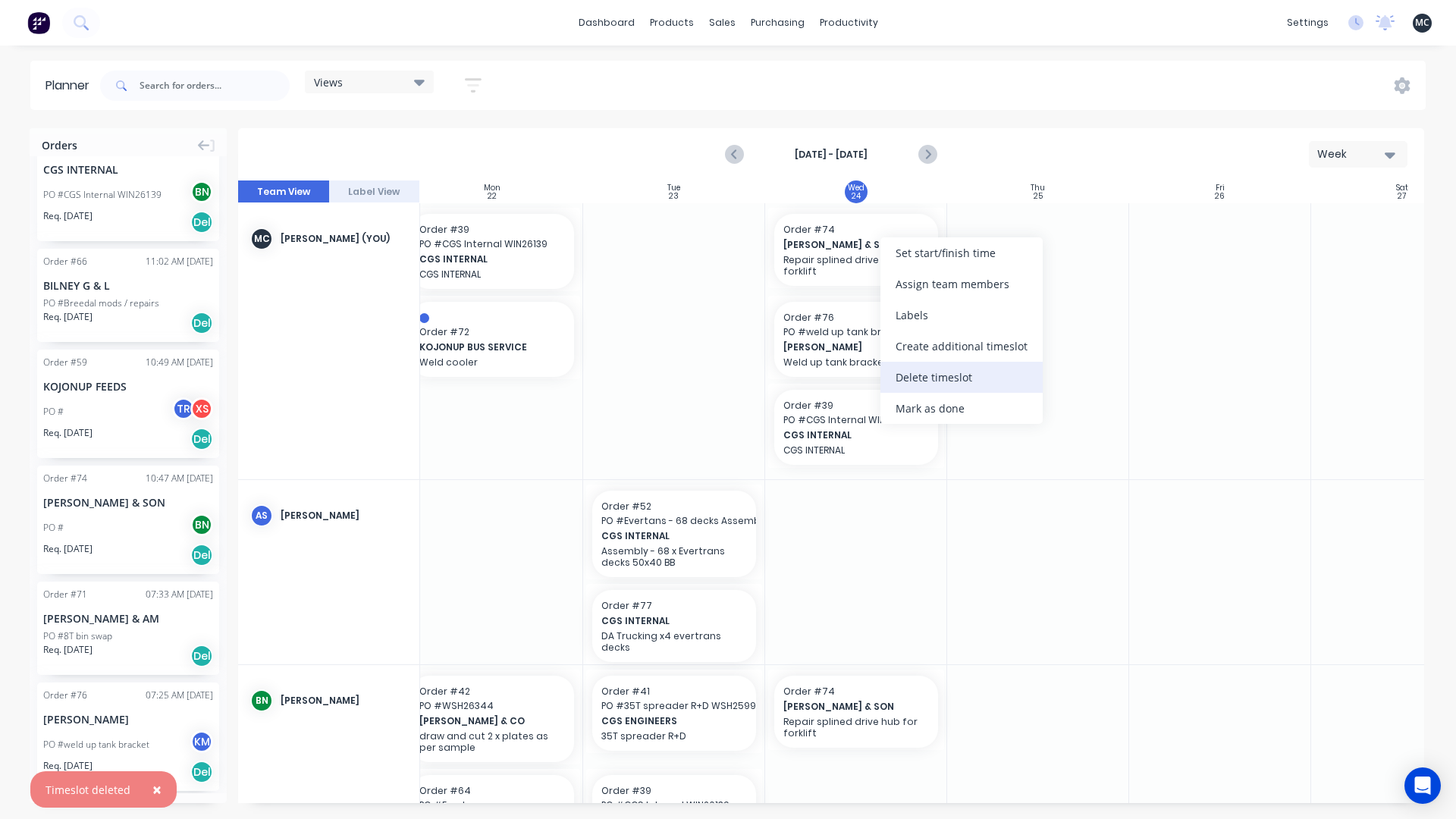
click at [951, 377] on div "Delete timeslot" at bounding box center [961, 377] width 162 height 31
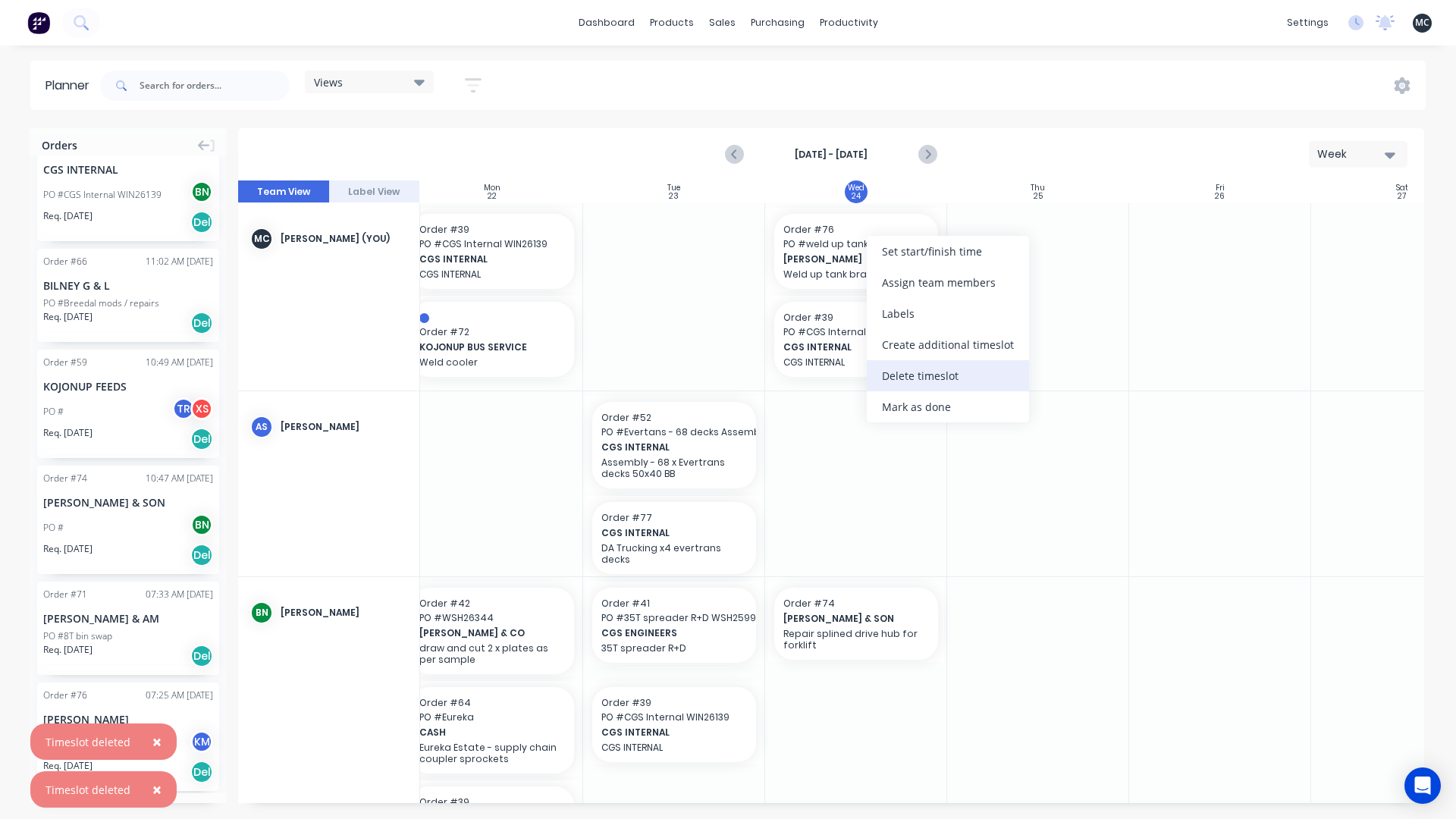
click at [942, 372] on div "Delete timeslot" at bounding box center [947, 376] width 162 height 31
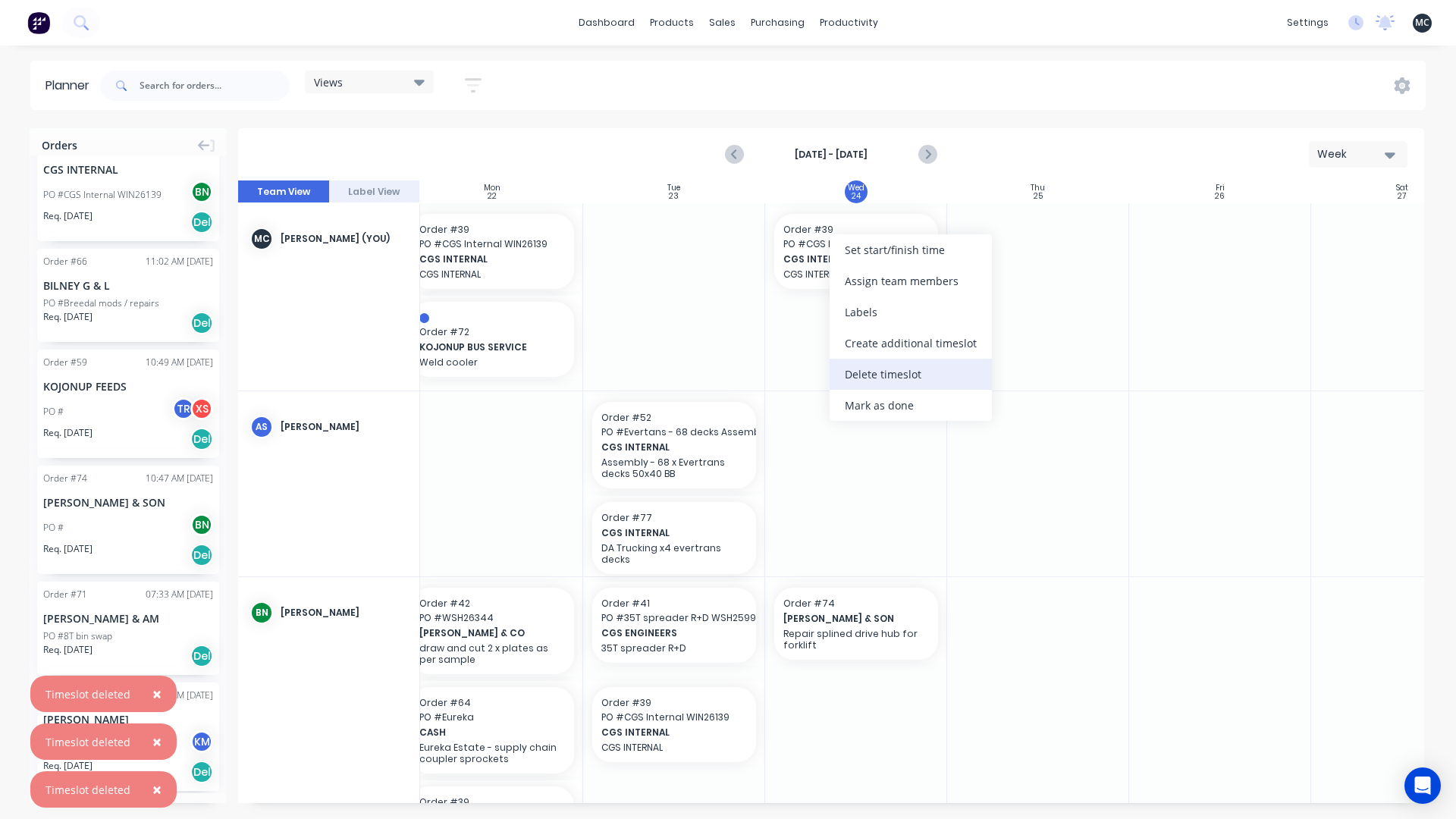
click at [919, 372] on div "Delete timeslot" at bounding box center [911, 374] width 162 height 31
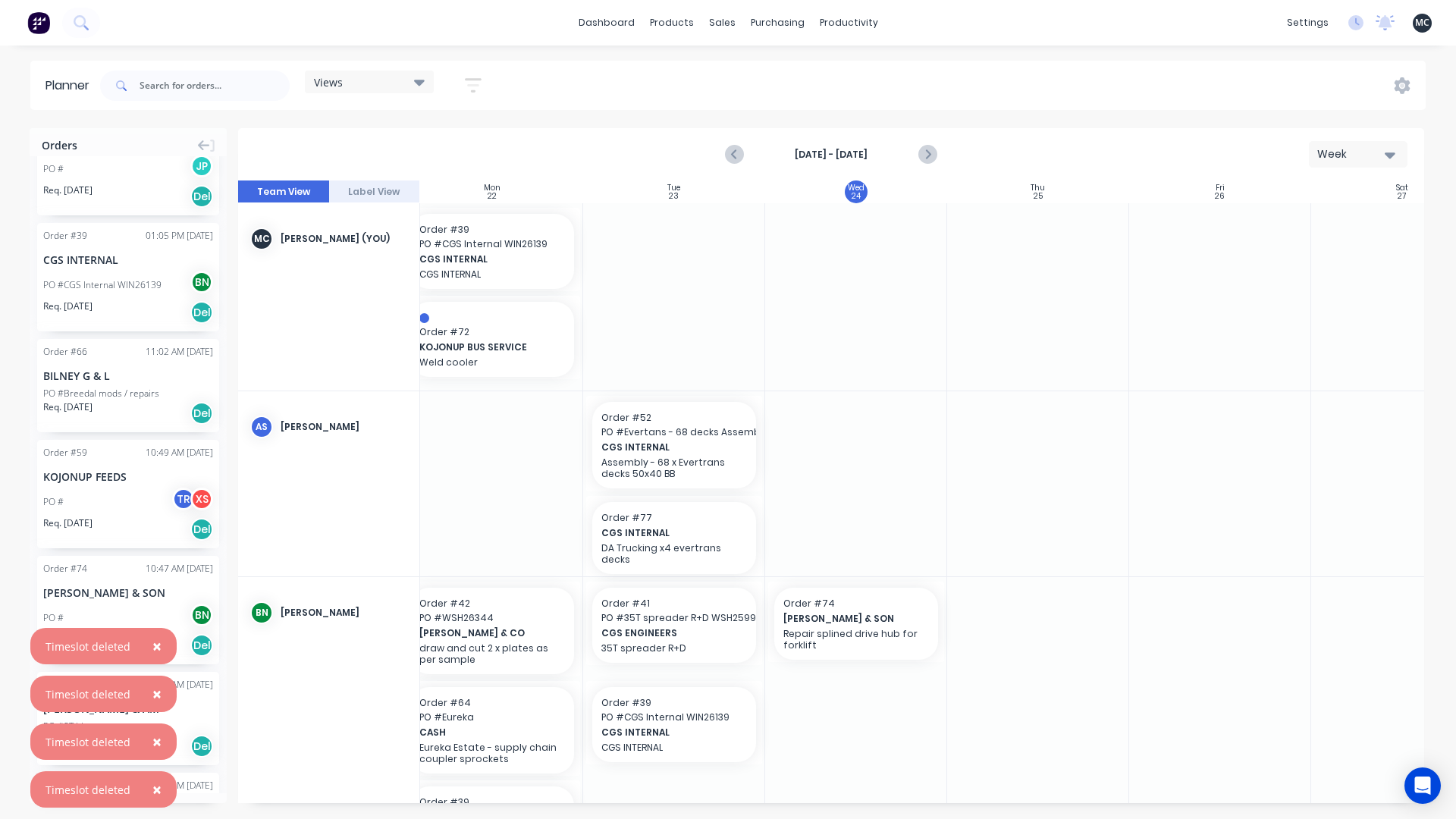
scroll to position [0, 0]
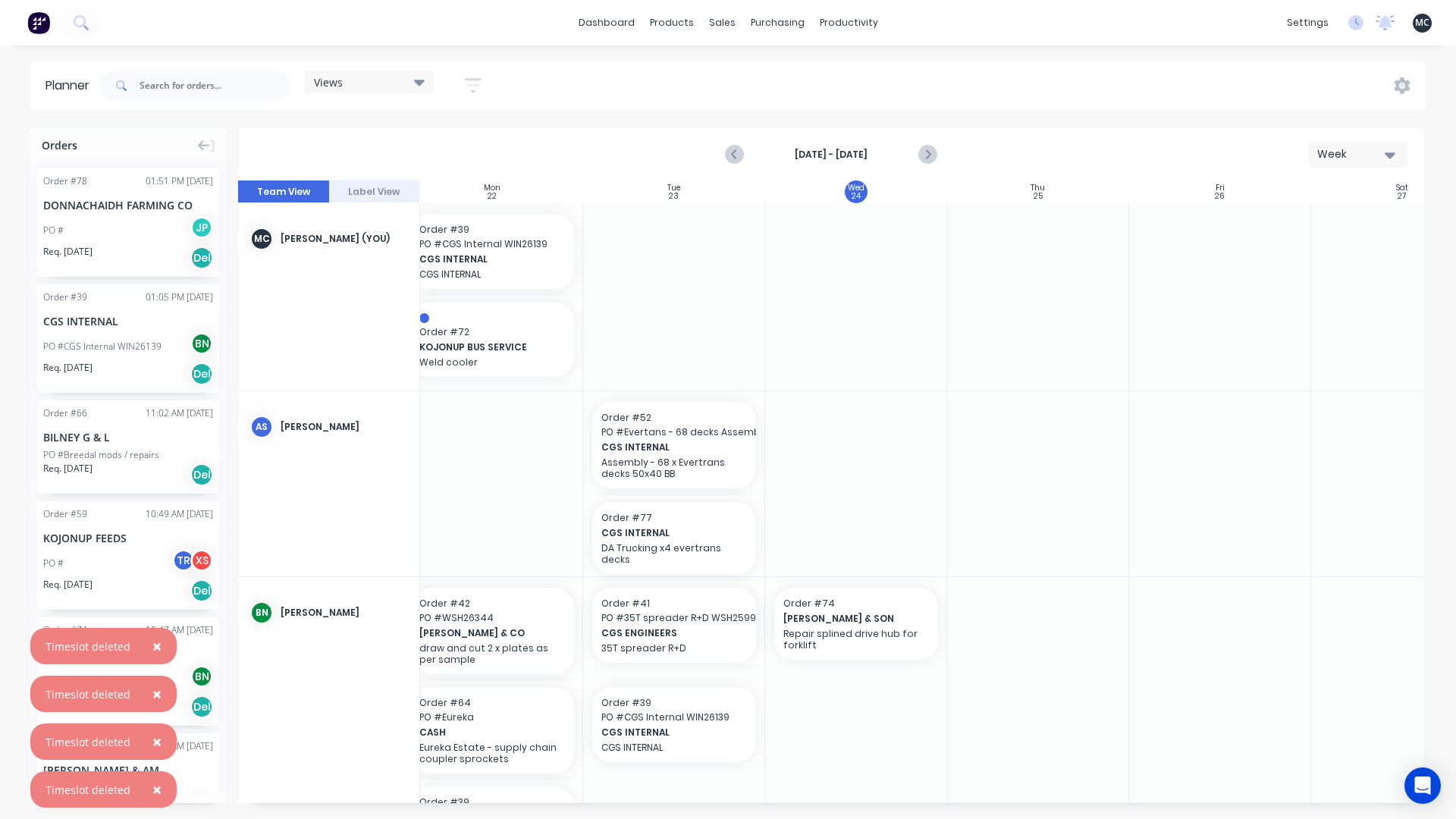
click at [392, 196] on button "Label View" at bounding box center [375, 192] width 91 height 23
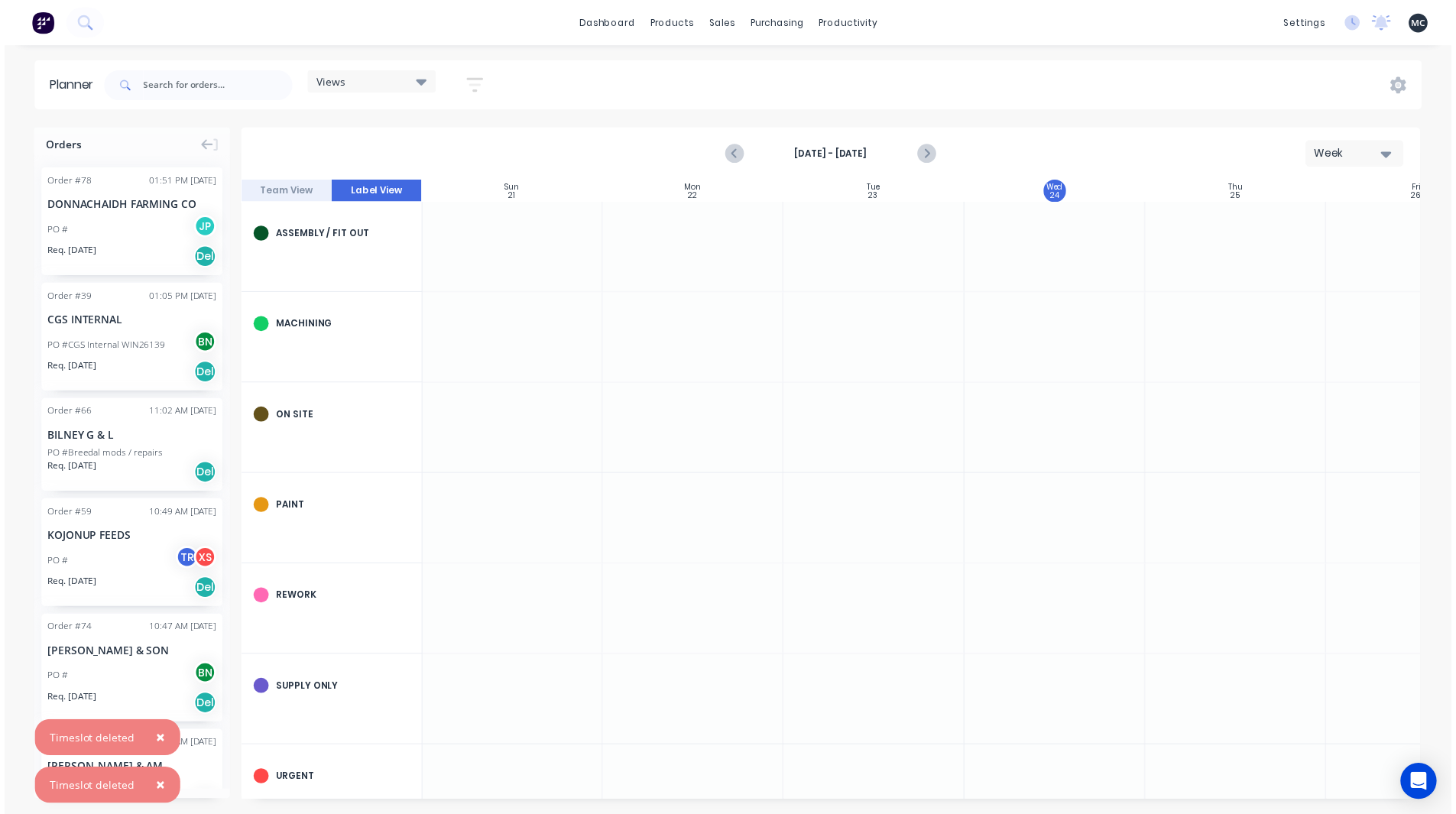
scroll to position [0, 1]
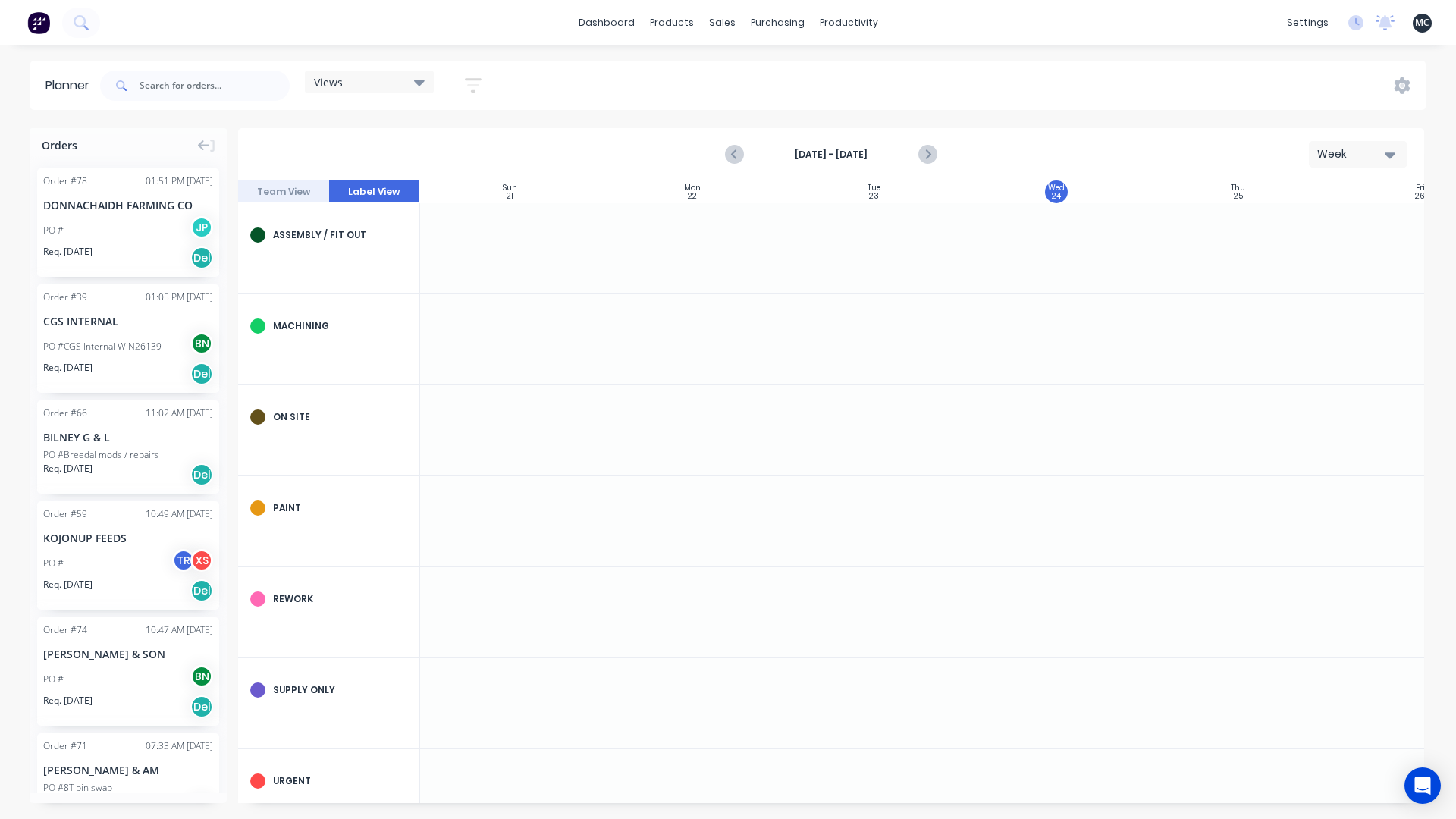
click at [735, 309] on div at bounding box center [692, 339] width 182 height 90
click at [860, 77] on div "Workflow" at bounding box center [876, 73] width 46 height 14
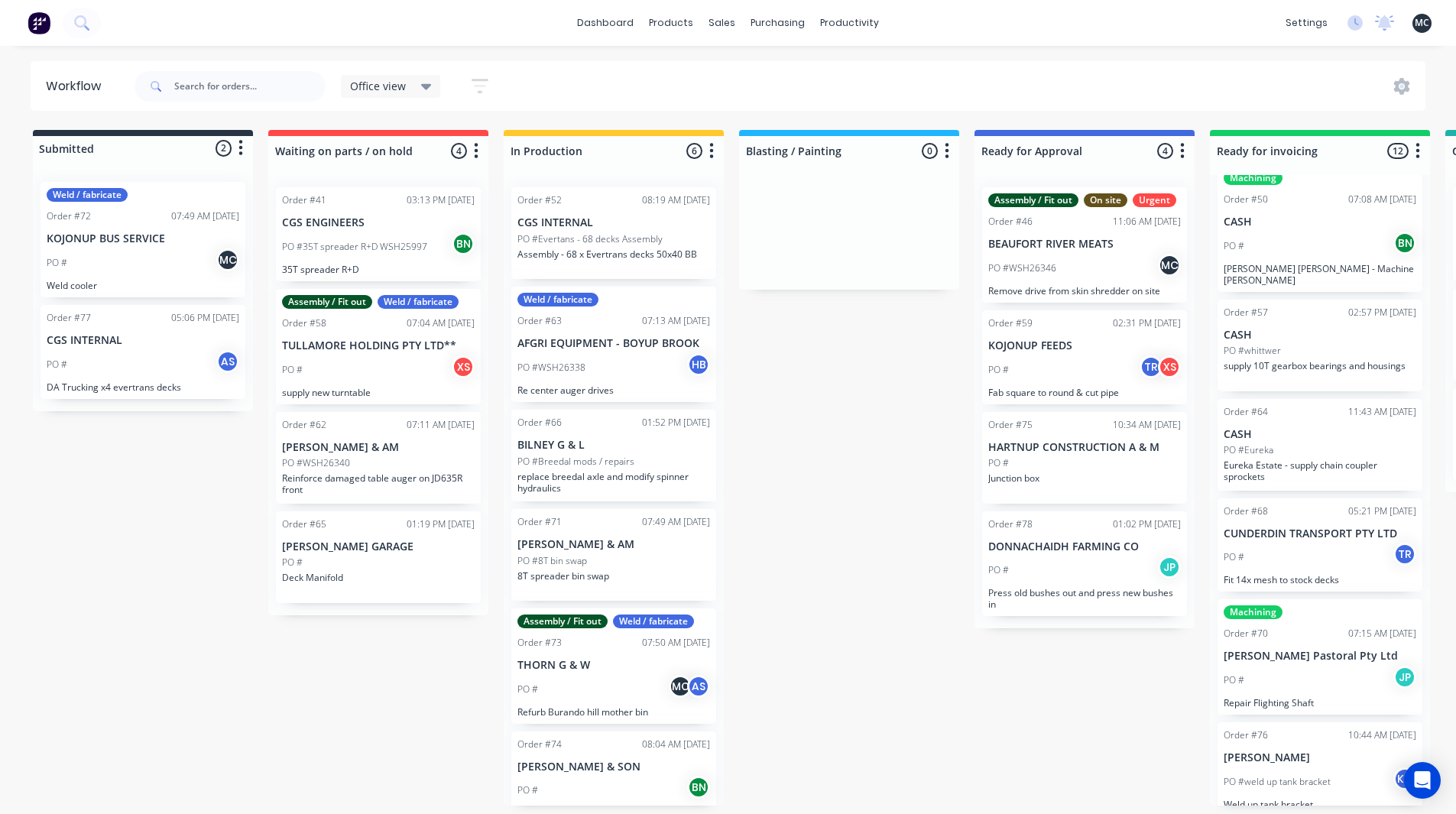
click at [145, 237] on p "KOJONUP BUS SERVICE" at bounding box center [143, 239] width 192 height 13
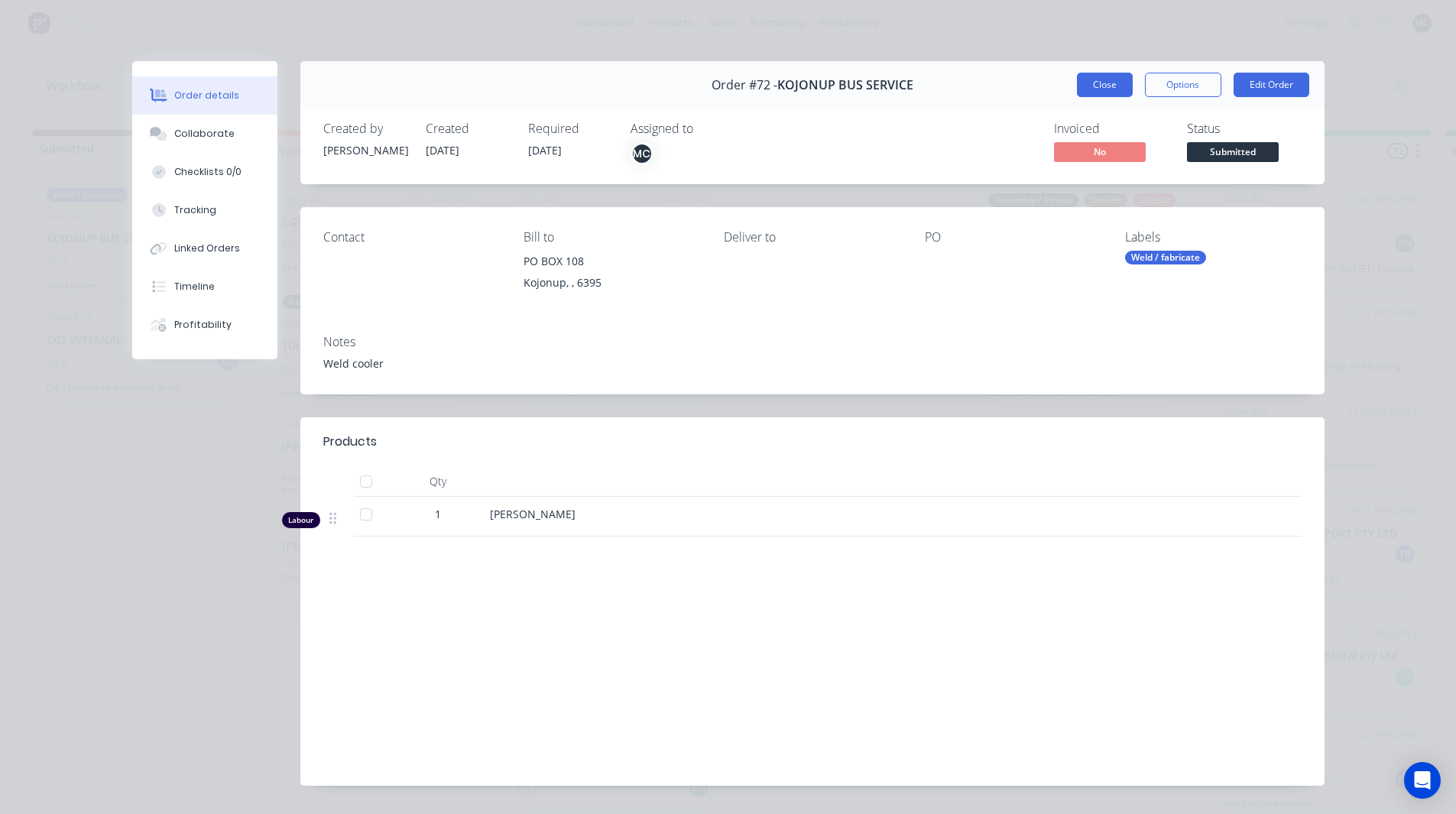
click at [1083, 87] on button "Close" at bounding box center [1105, 85] width 56 height 25
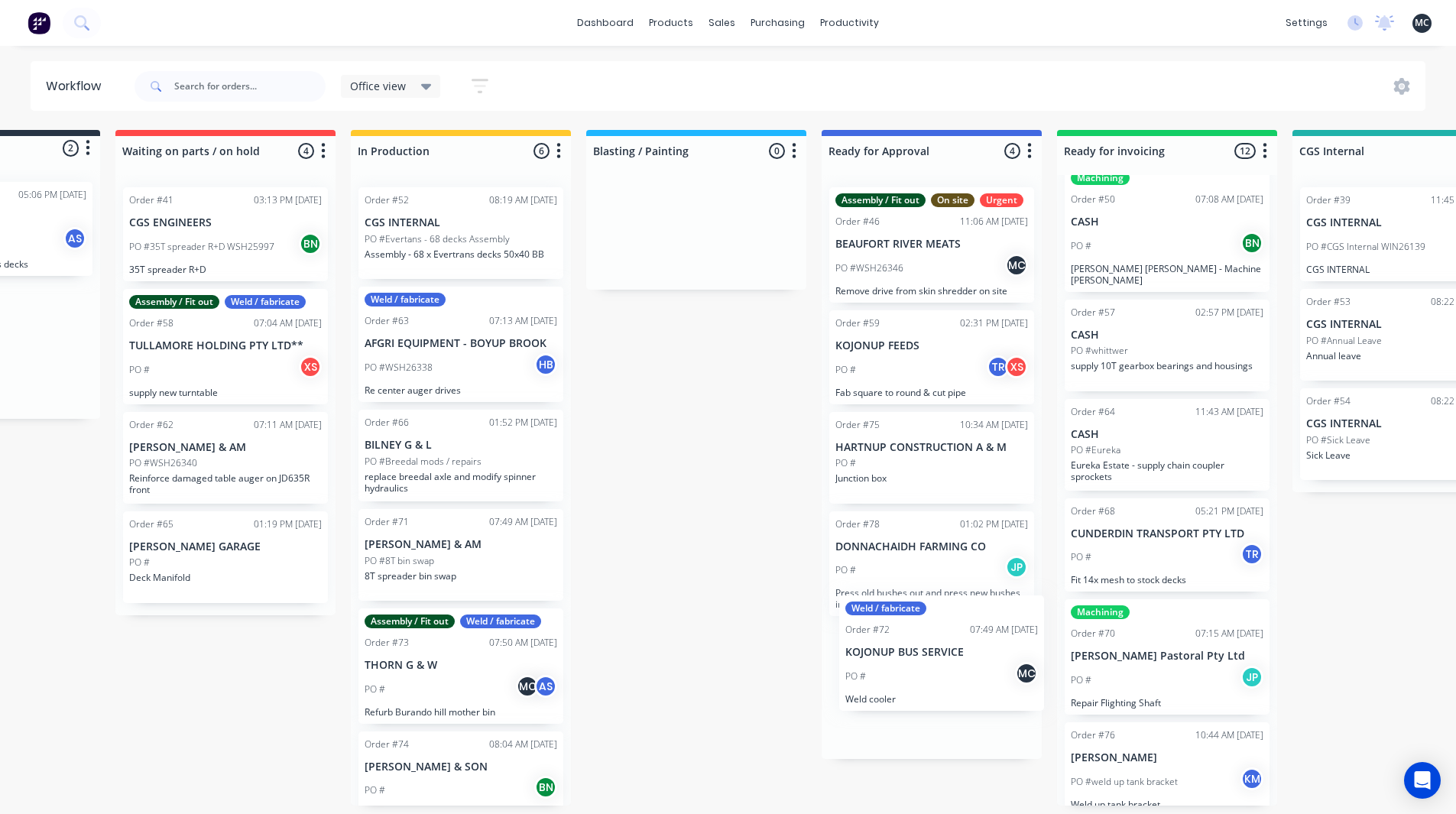
drag, startPoint x: 121, startPoint y: 232, endPoint x: 925, endPoint y: 650, distance: 906.2
click at [925, 650] on div "Submitted 2 Status colour #273444 hex #273444 Save Cancel Summaries Total order…" at bounding box center [888, 467] width 2106 height 675
click at [928, 668] on div "Weld / fabricate Order #72 07:49 AM [DATE] KOJONUP BUS SERVICE PO # MC Weld coo…" at bounding box center [932, 681] width 205 height 115
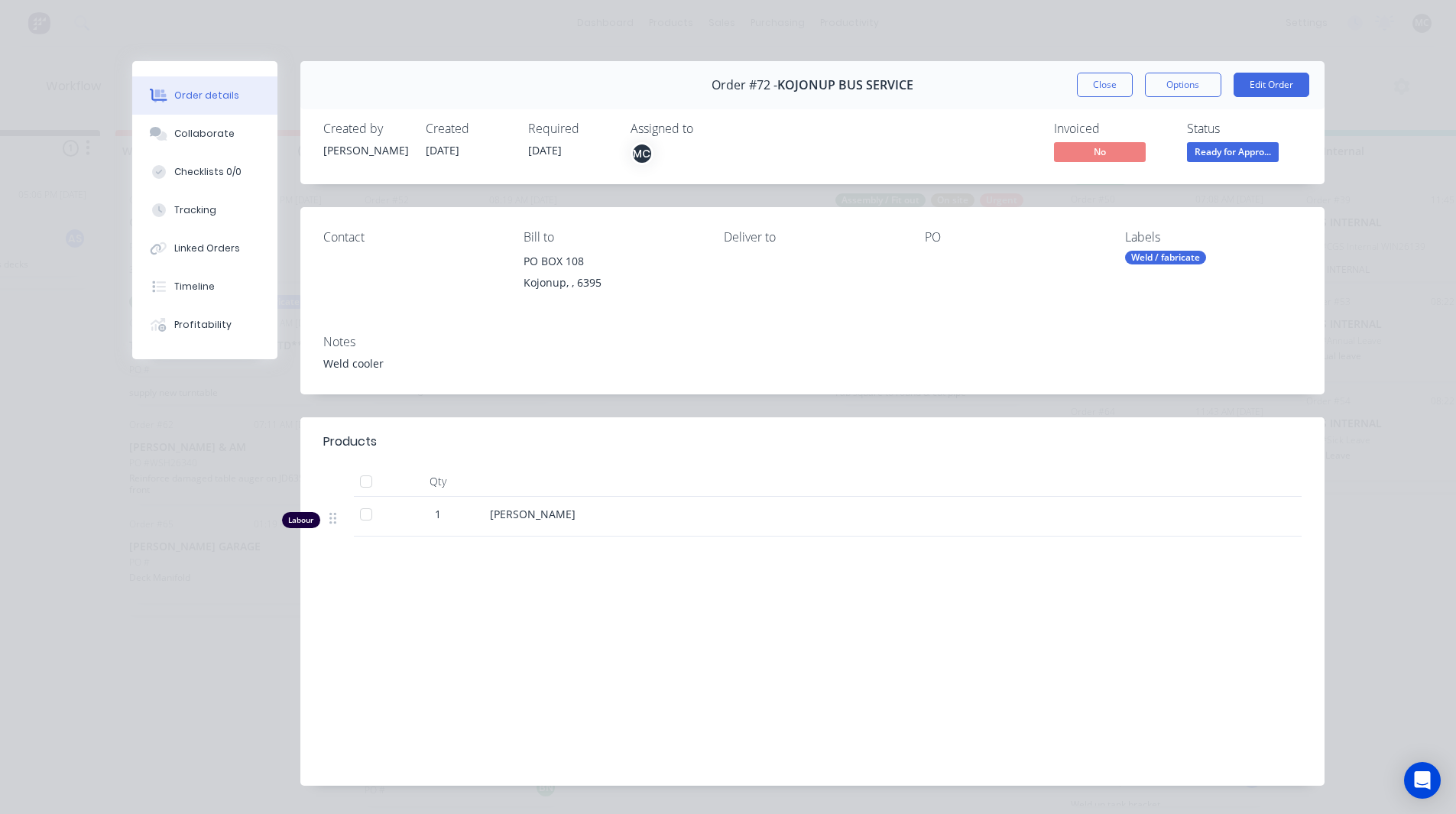
click at [657, 513] on div "[PERSON_NAME]" at bounding box center [789, 514] width 599 height 16
click at [869, 532] on div "[PERSON_NAME]" at bounding box center [790, 517] width 611 height 39
click at [1185, 81] on button "Options" at bounding box center [1183, 85] width 76 height 25
click at [1151, 375] on div "Notes Weld cooler" at bounding box center [813, 358] width 1025 height 71
click at [1219, 151] on span "Ready for Appro..." at bounding box center [1233, 151] width 92 height 19
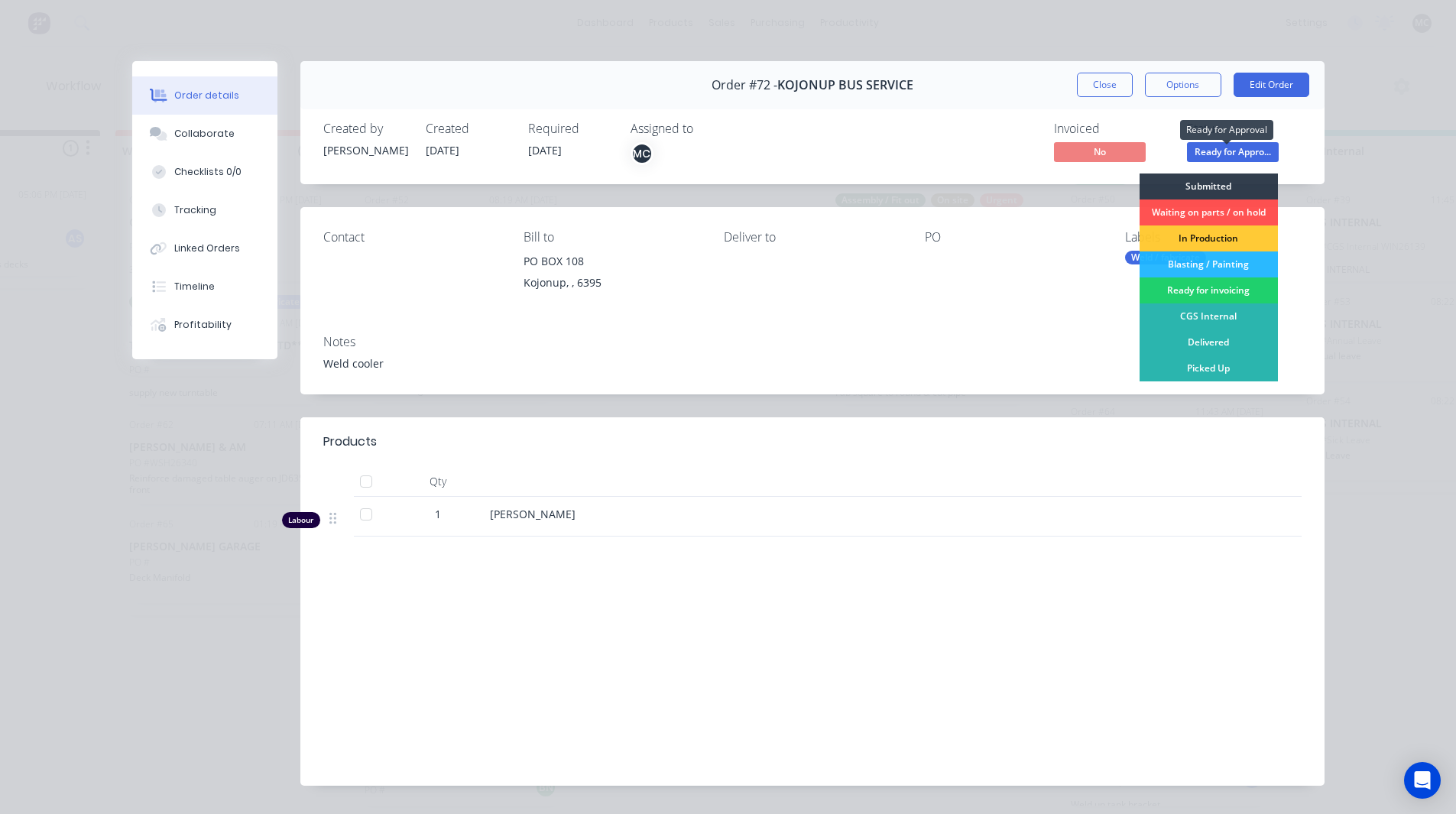
click at [1219, 151] on span "Ready for Appro..." at bounding box center [1233, 151] width 92 height 19
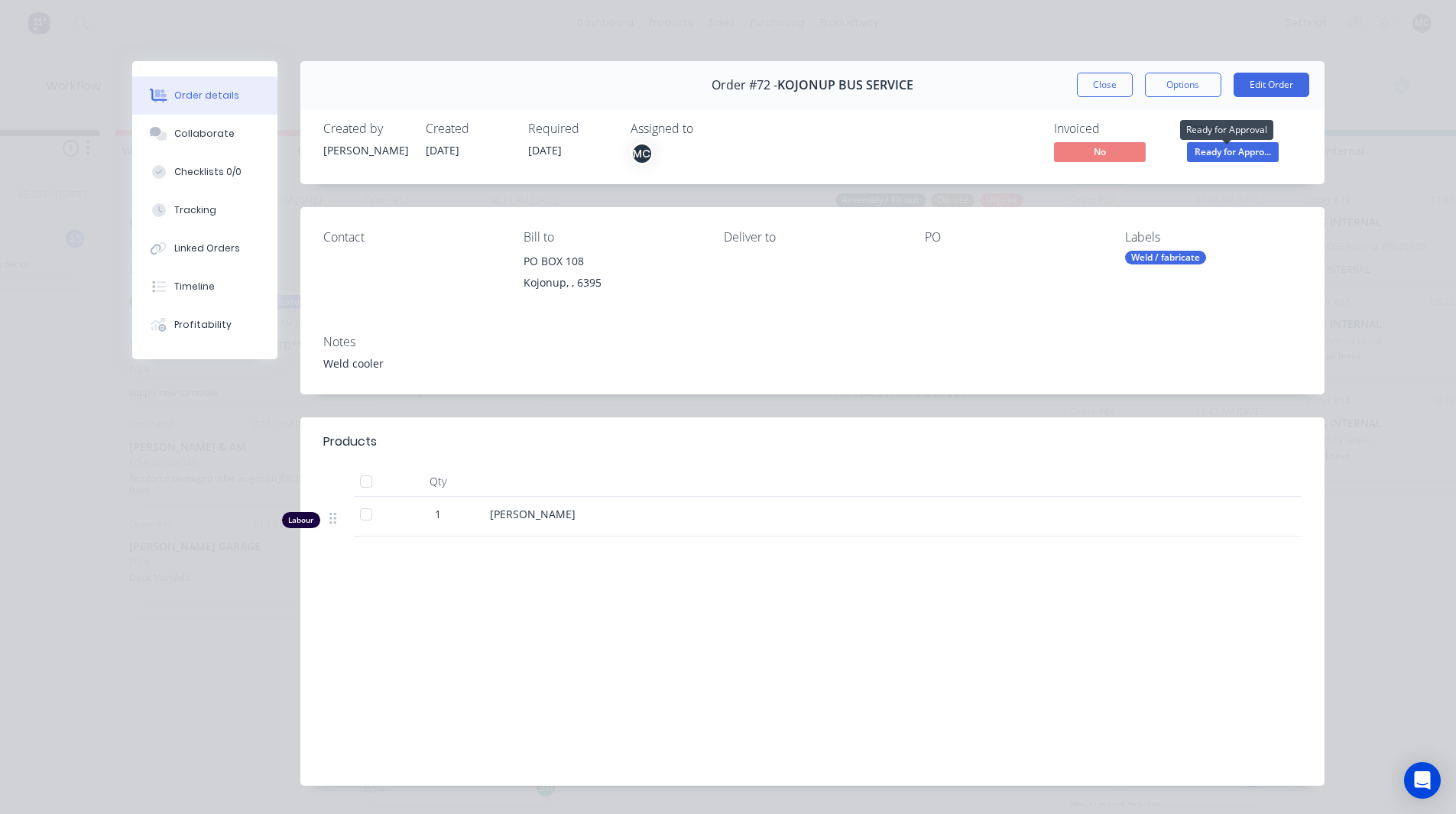
click at [1219, 151] on span "Ready for Appro..." at bounding box center [1233, 151] width 92 height 19
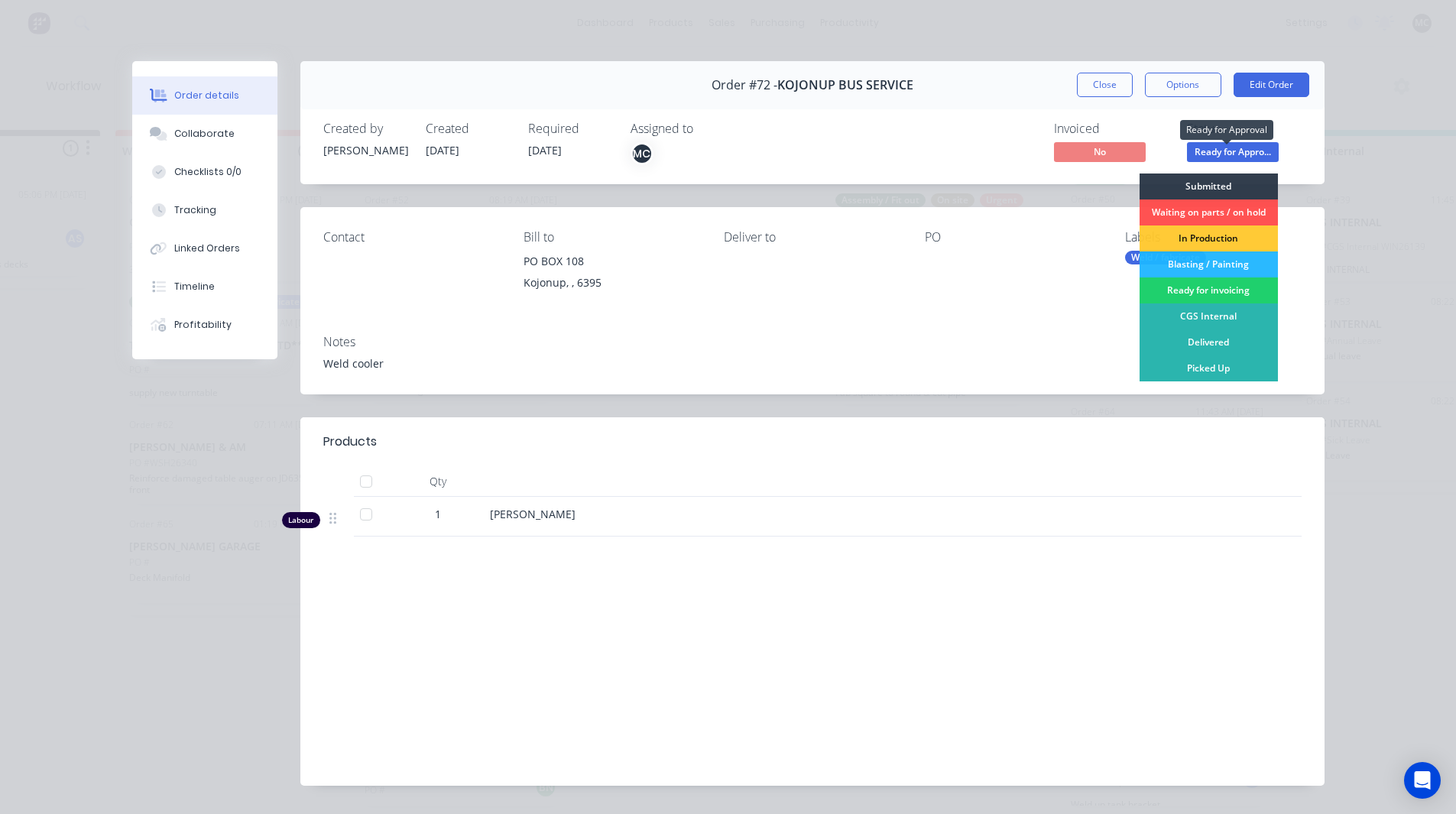
click at [1219, 151] on span "Ready for Appro..." at bounding box center [1233, 151] width 92 height 19
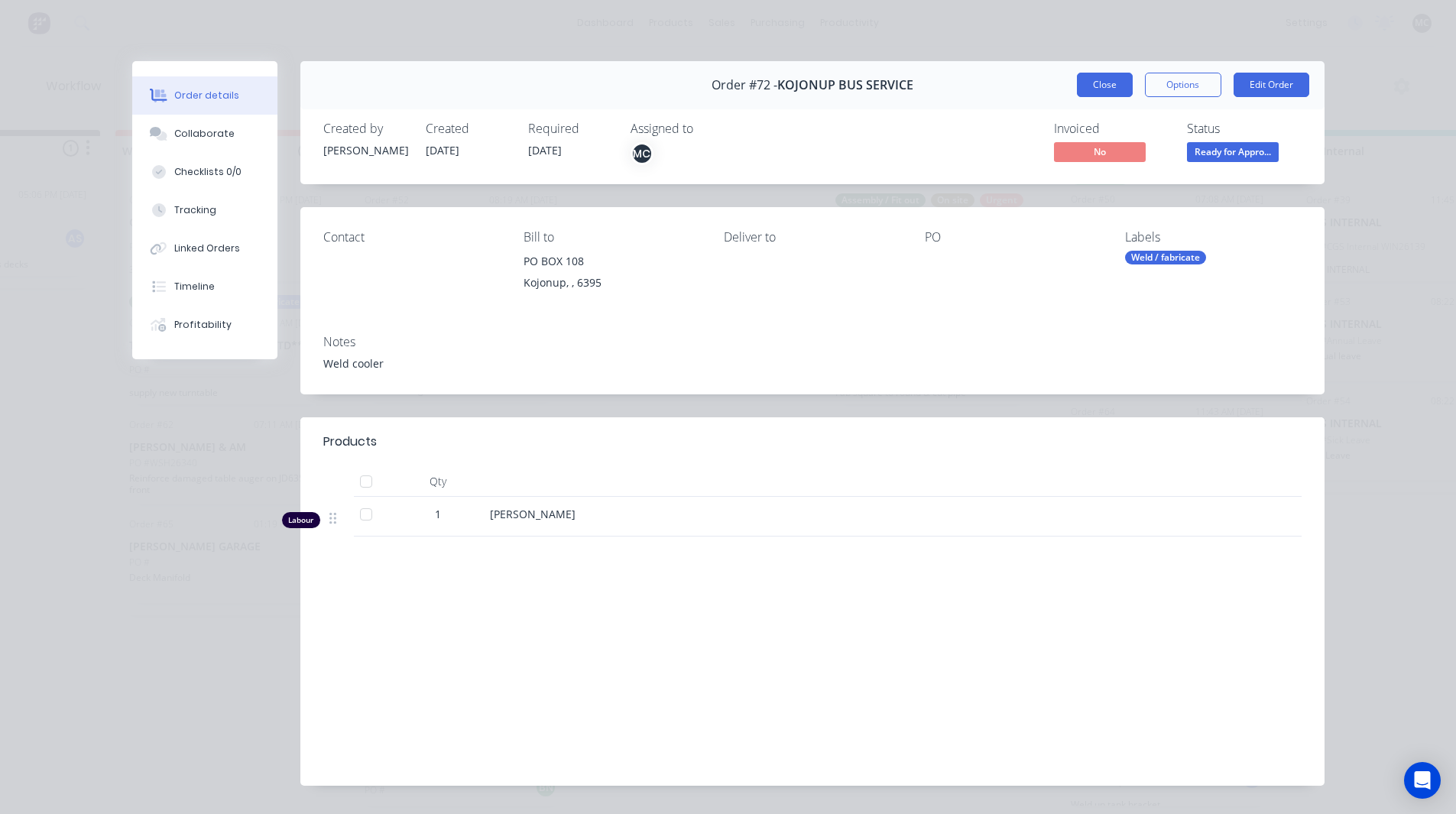
click at [1107, 83] on button "Close" at bounding box center [1105, 85] width 56 height 25
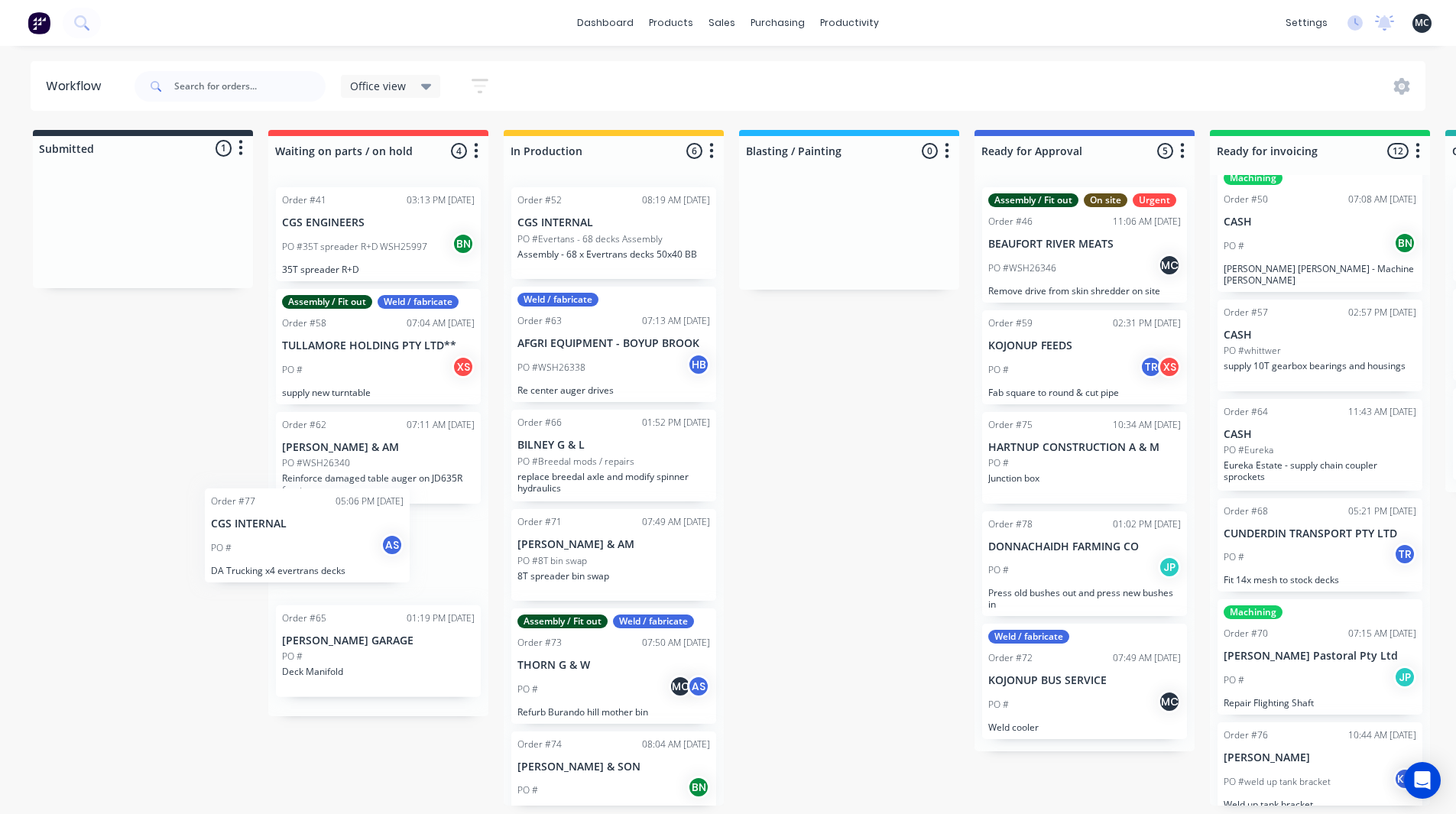
scroll to position [3, 0]
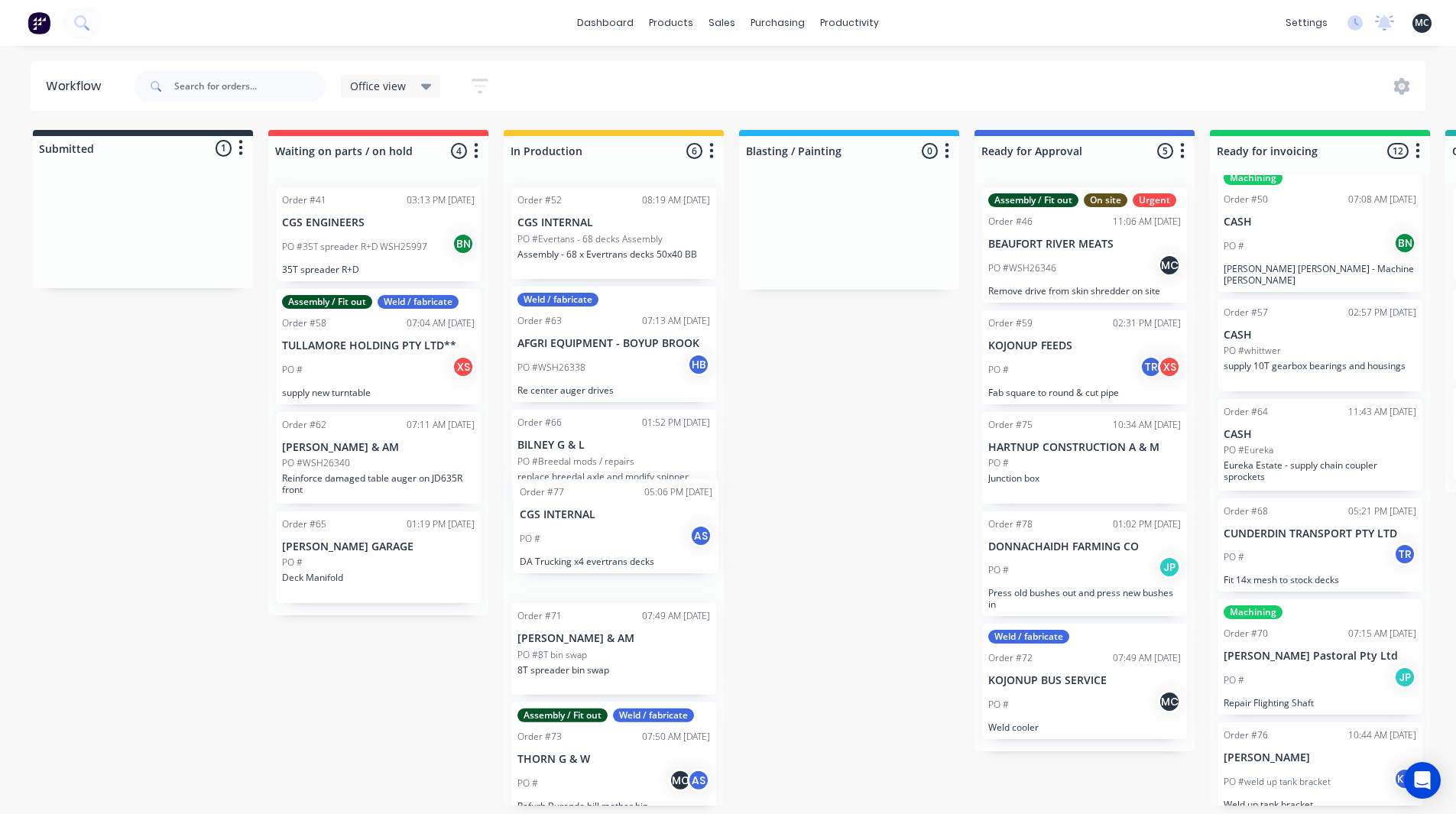
drag, startPoint x: 136, startPoint y: 208, endPoint x: 611, endPoint y: 512, distance: 564.0
click at [611, 512] on div "Submitted 1 Status colour #273444 hex #273444 Save Cancel Summaries Total order…" at bounding box center [1041, 467] width 2106 height 675
